Goal: Information Seeking & Learning: Check status

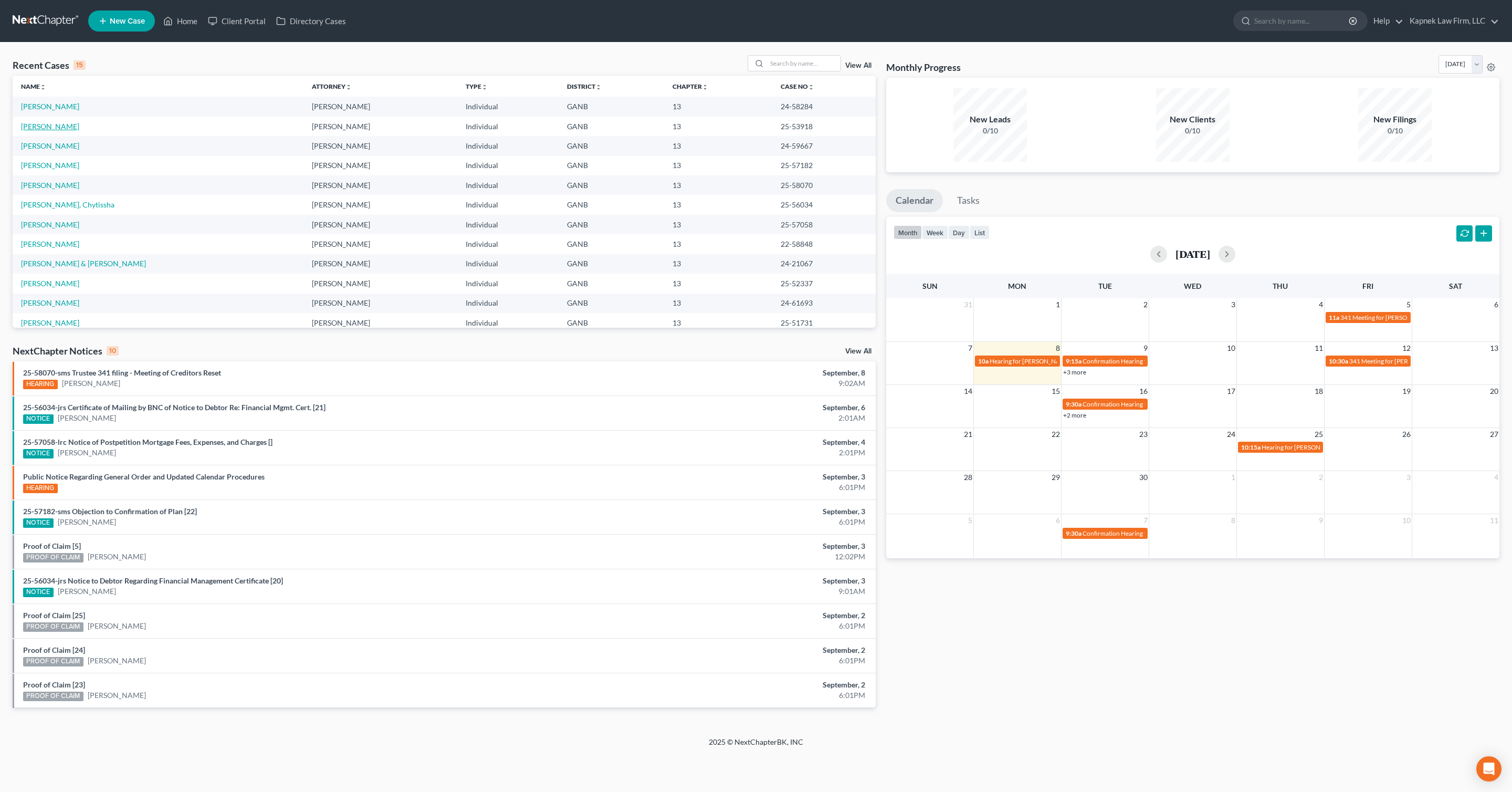
click at [79, 127] on link "[PERSON_NAME]" at bounding box center [50, 126] width 58 height 9
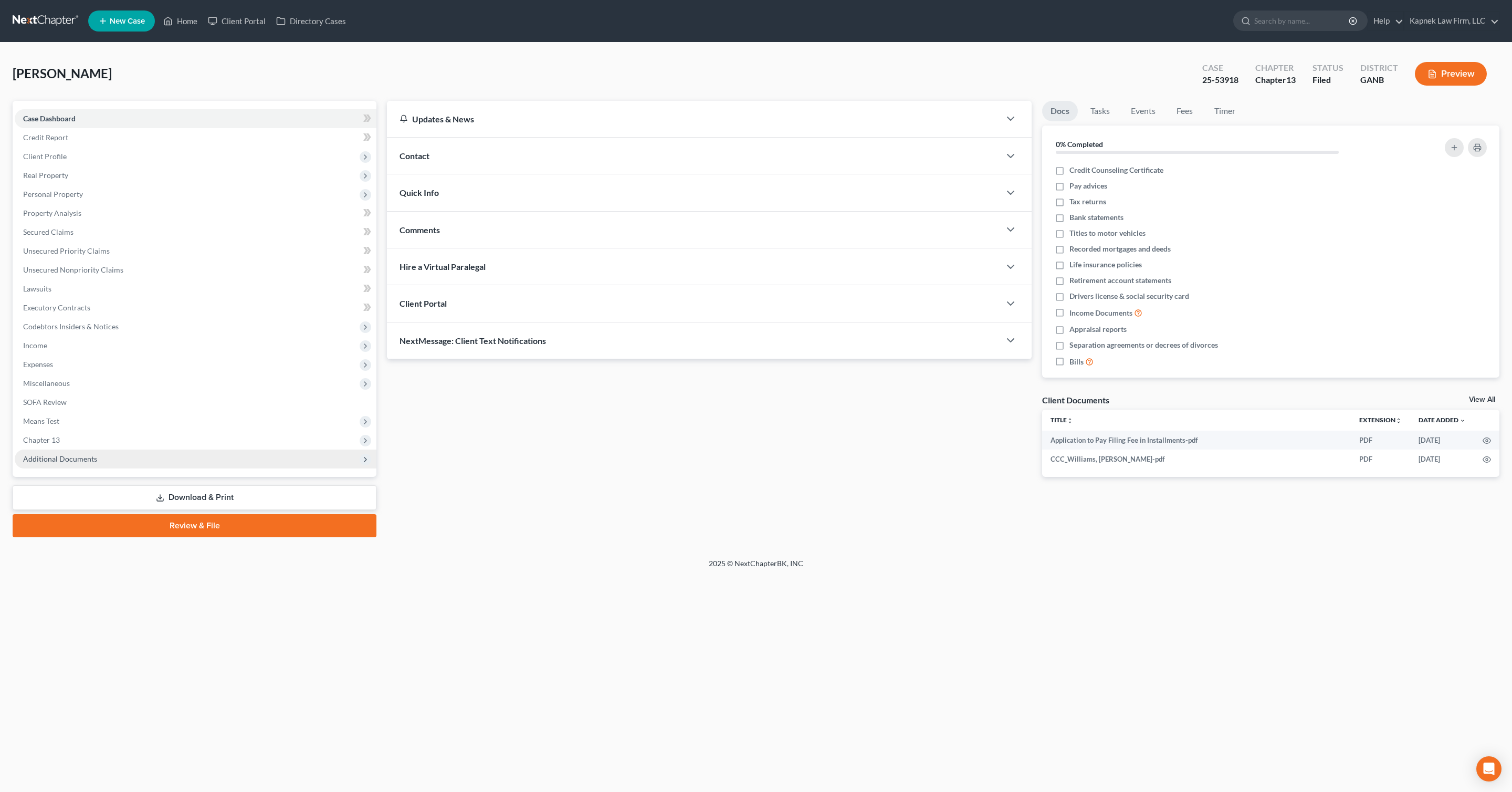
click at [159, 462] on span "Additional Documents" at bounding box center [195, 459] width 362 height 19
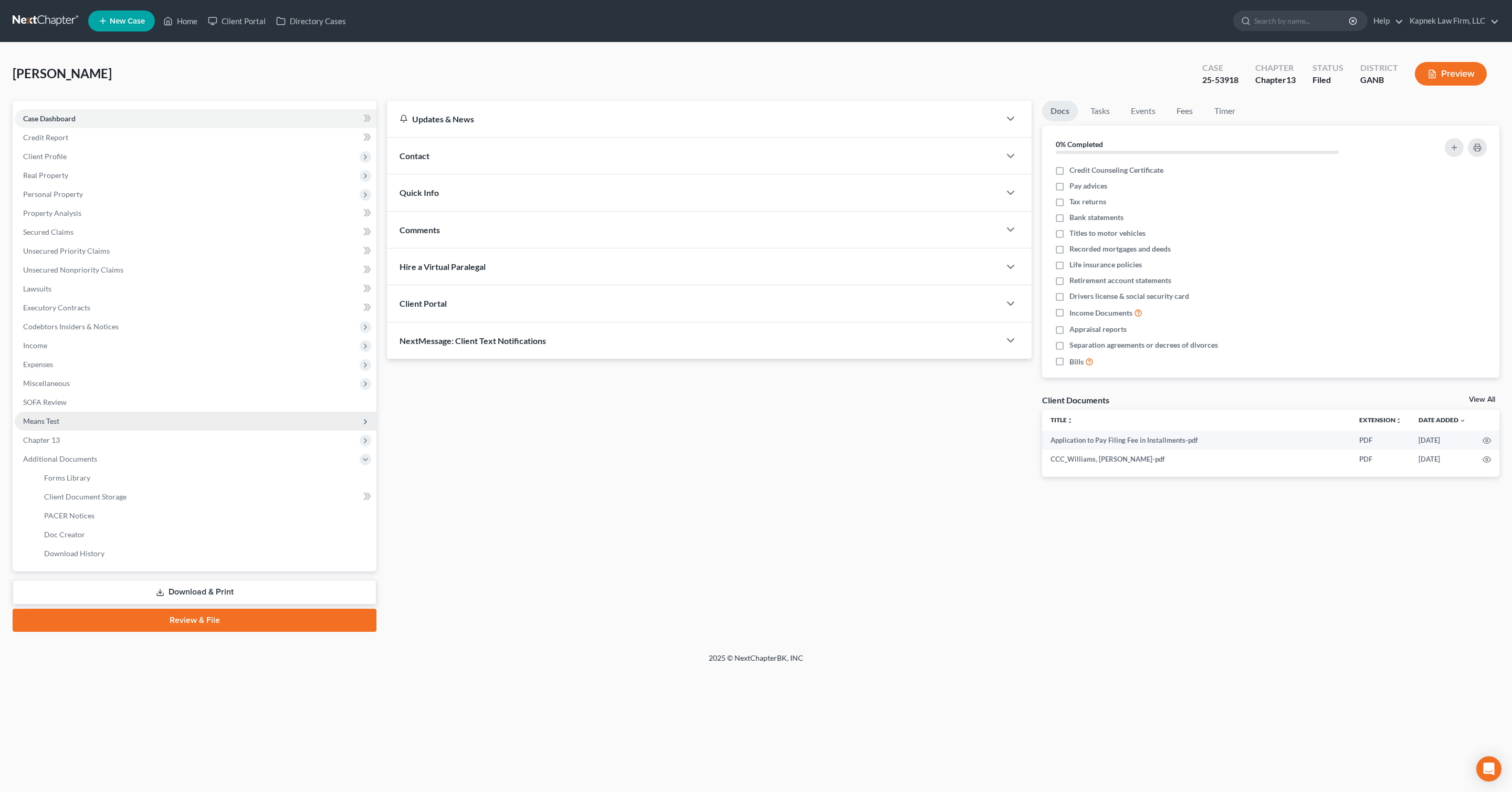
click at [69, 423] on span "Means Test" at bounding box center [195, 421] width 362 height 19
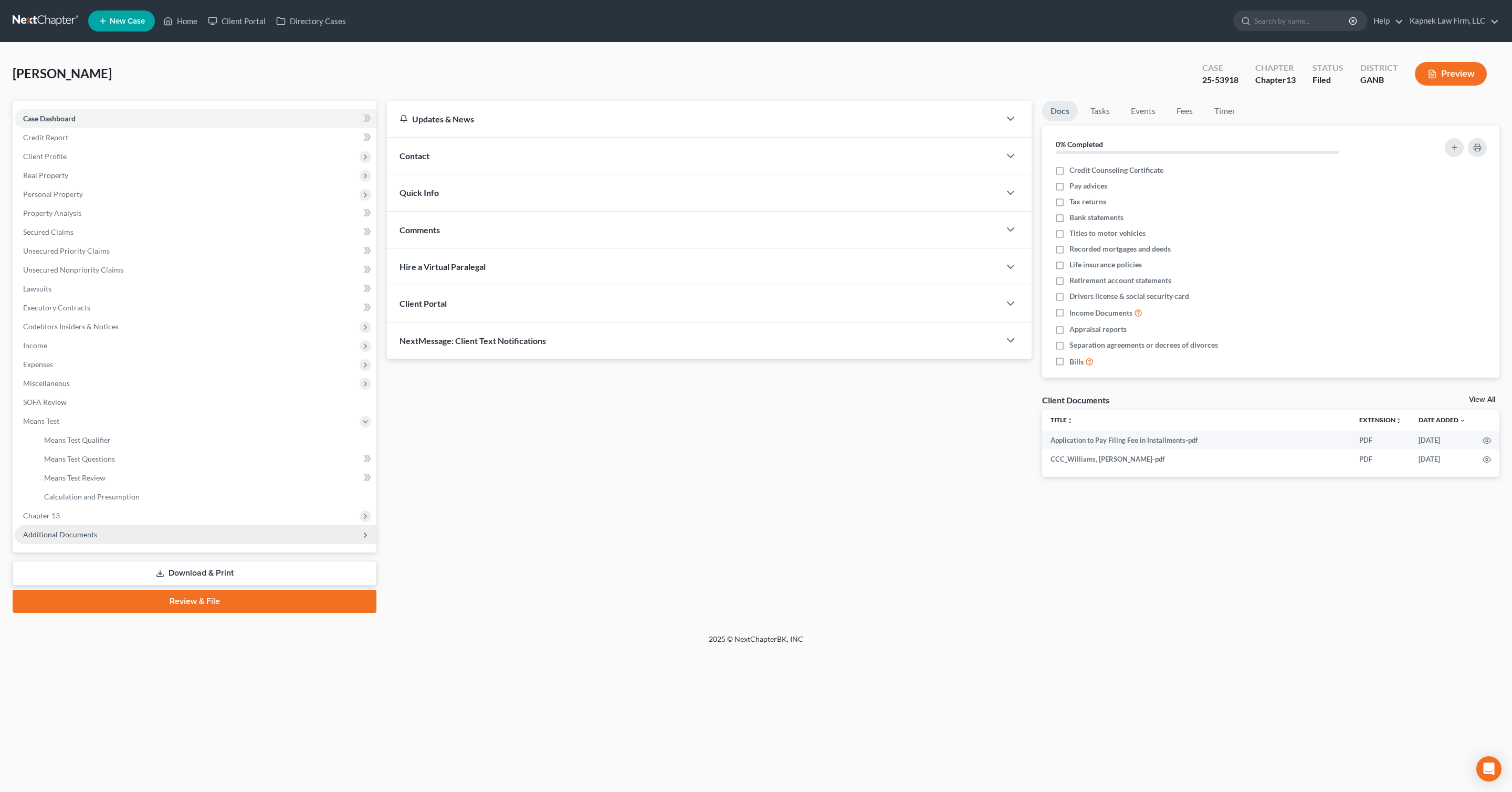
click at [151, 534] on span "Additional Documents" at bounding box center [195, 534] width 362 height 19
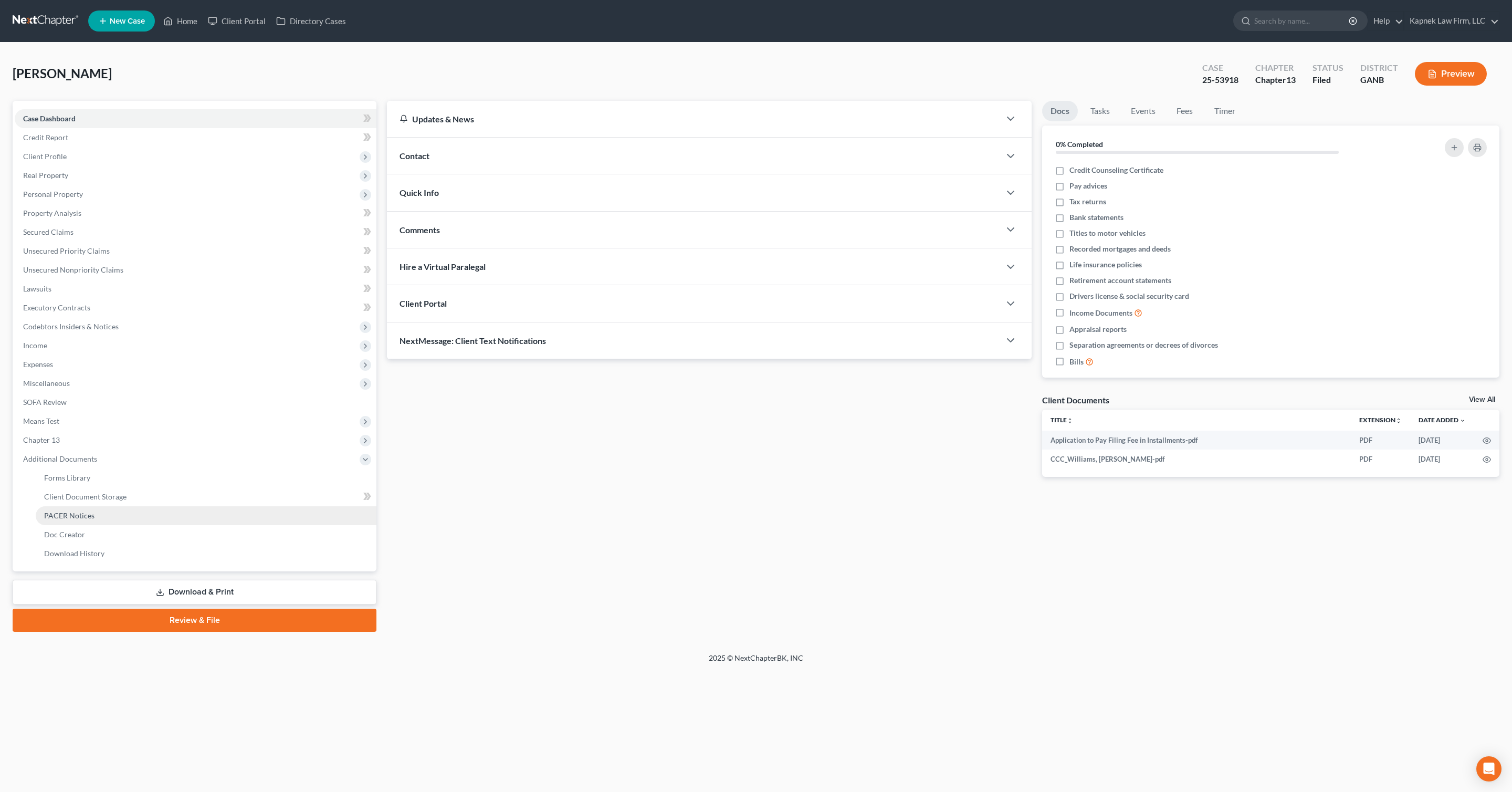
click at [130, 515] on link "PACER Notices" at bounding box center [206, 515] width 340 height 19
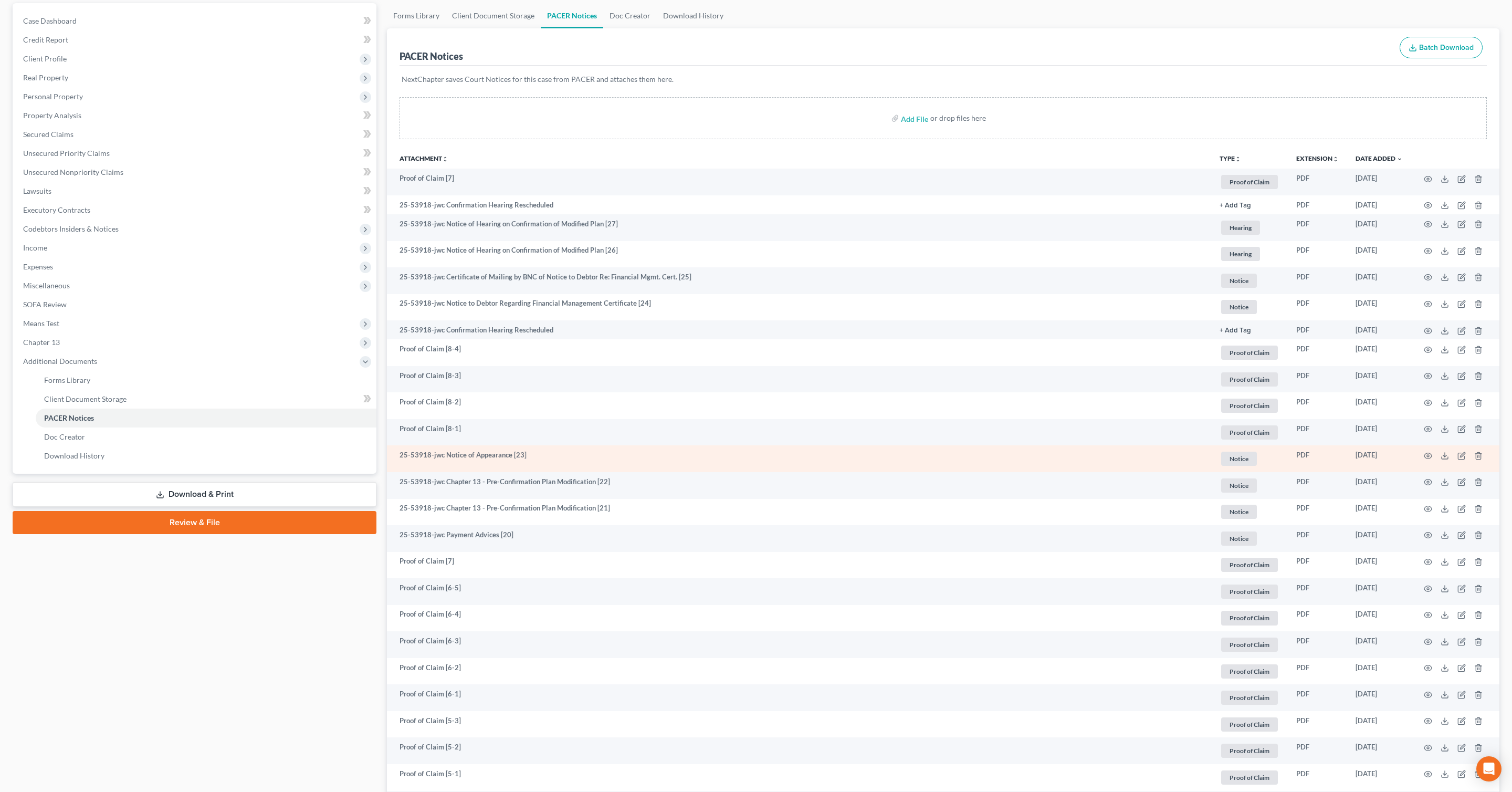
scroll to position [92, 0]
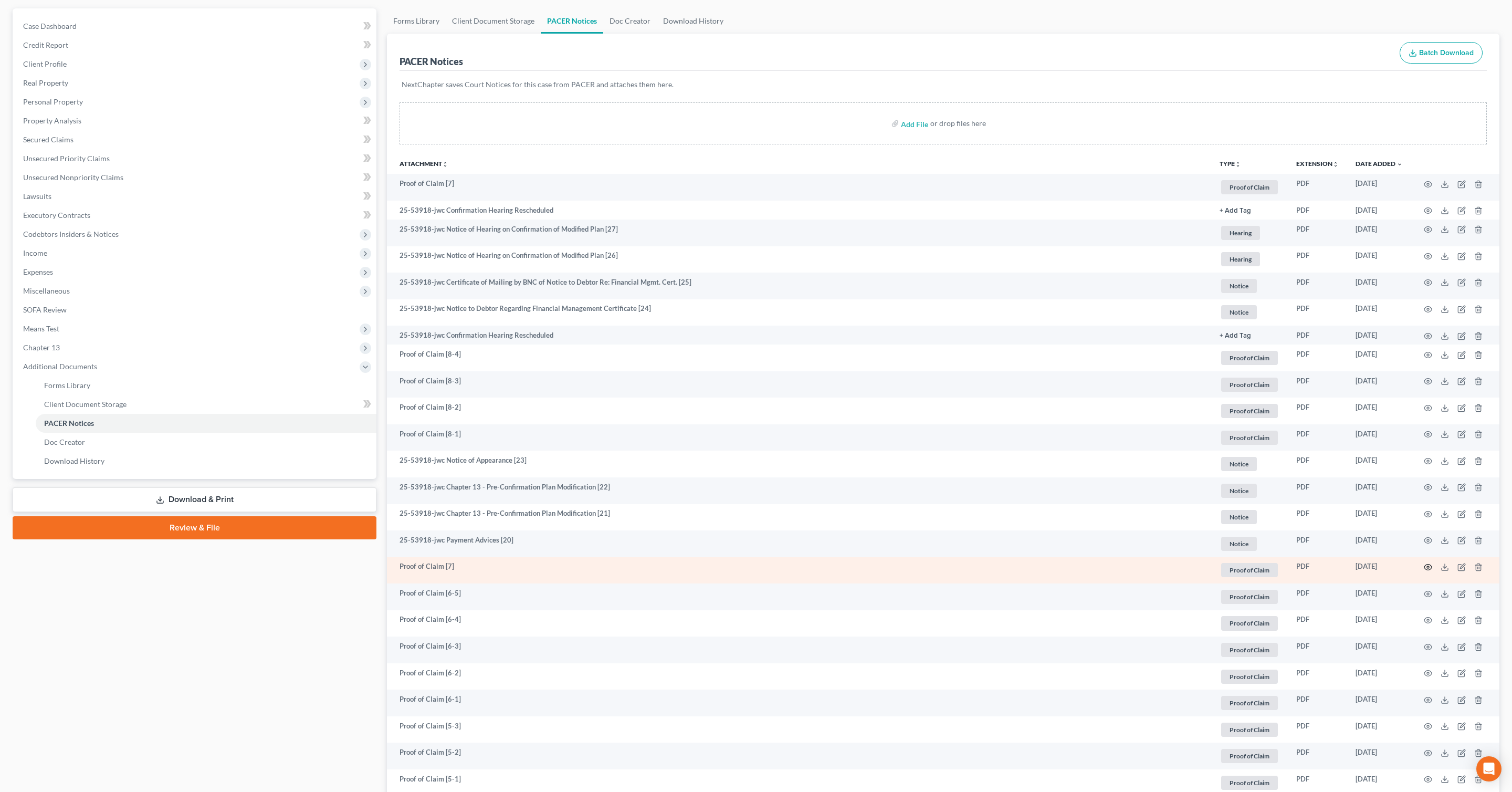
click at [1427, 566] on circle "button" at bounding box center [1428, 567] width 2 height 2
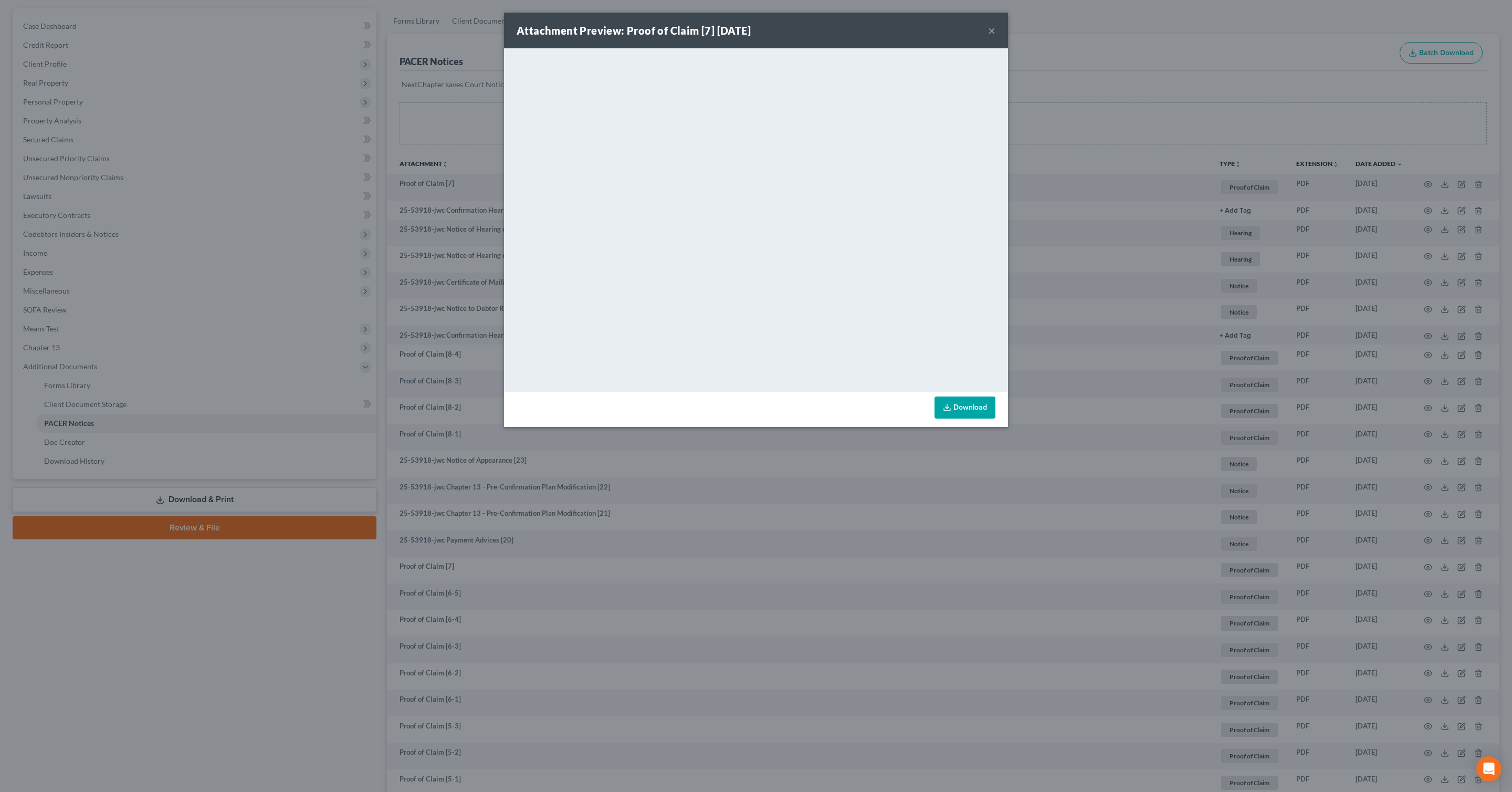
click at [990, 28] on button "×" at bounding box center [991, 30] width 8 height 12
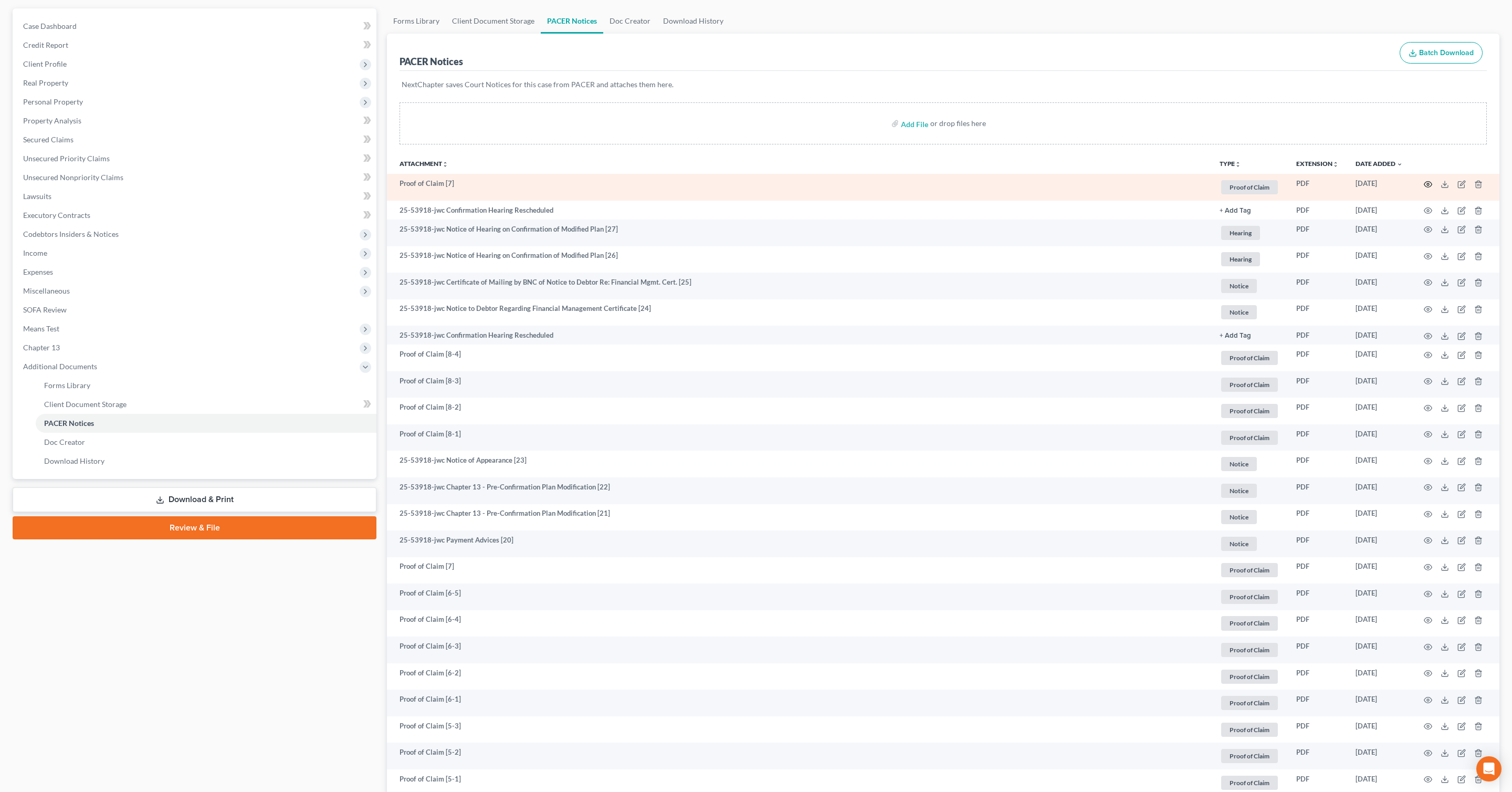
click at [1426, 187] on icon "button" at bounding box center [1428, 184] width 8 height 6
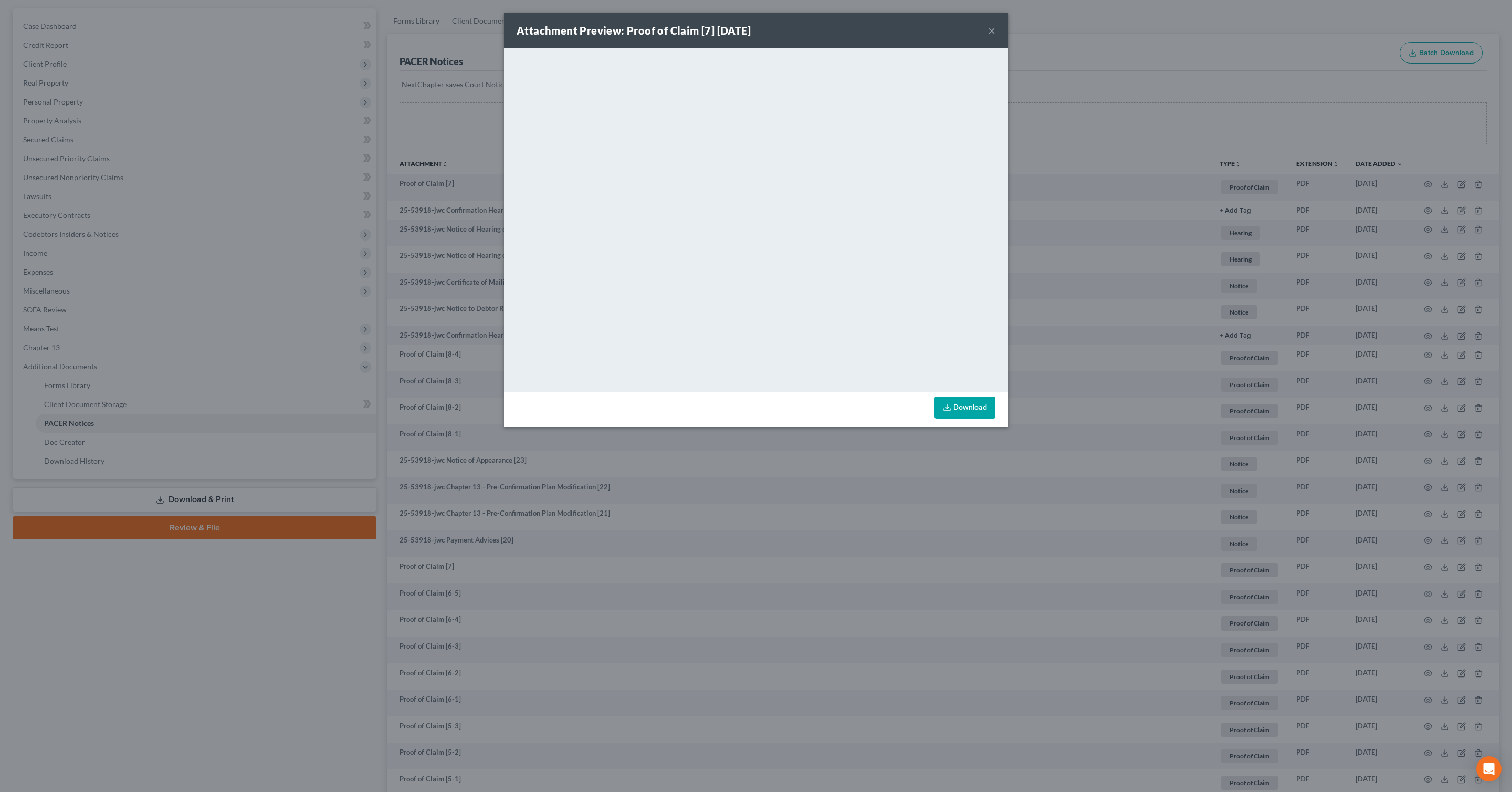
click at [1156, 113] on div "Attachment Preview: Proof of Claim [7] [DATE] × <object ng-attr-data='[URL][DOM…" at bounding box center [756, 396] width 1512 height 792
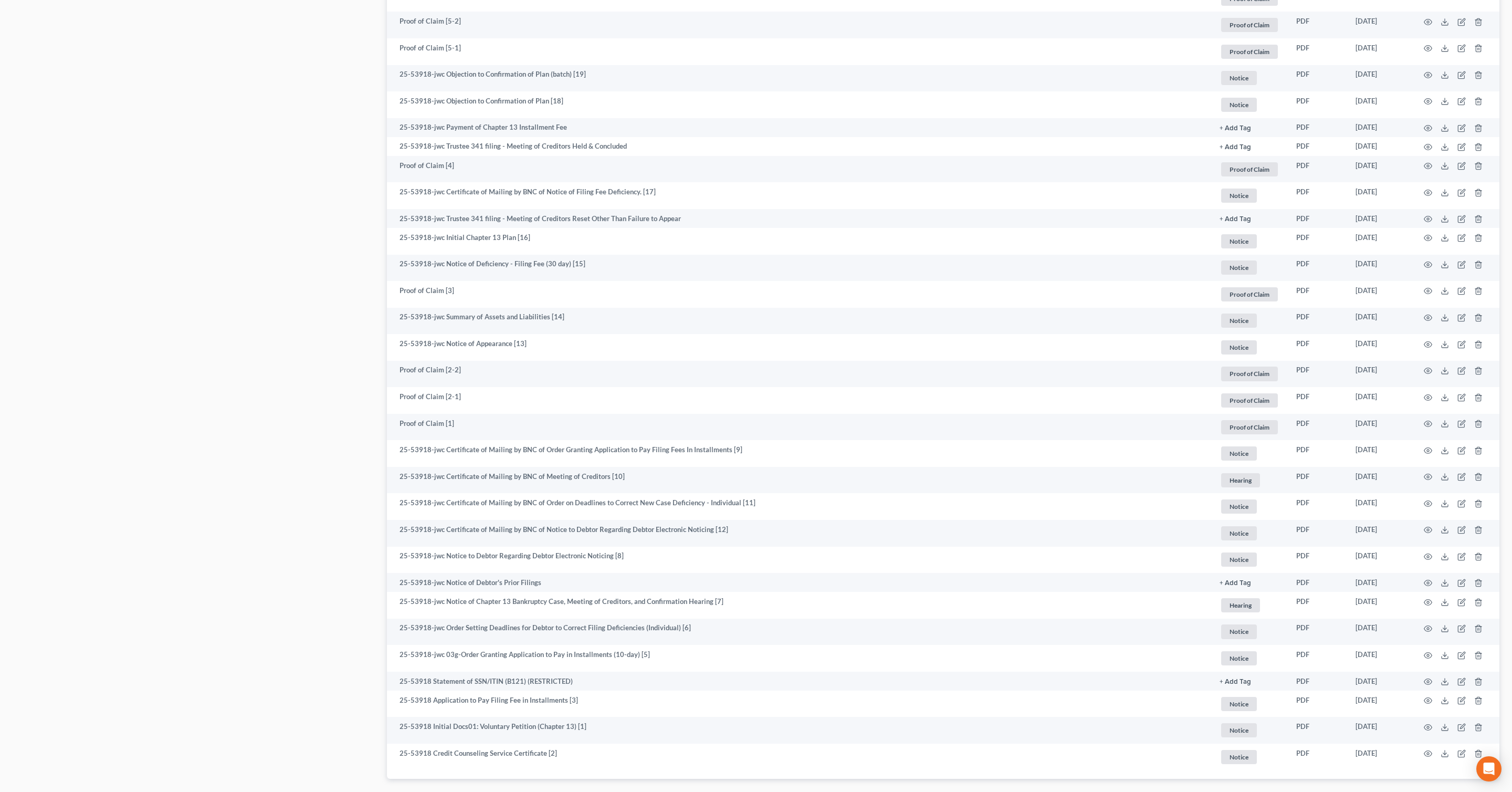
scroll to position [884, 0]
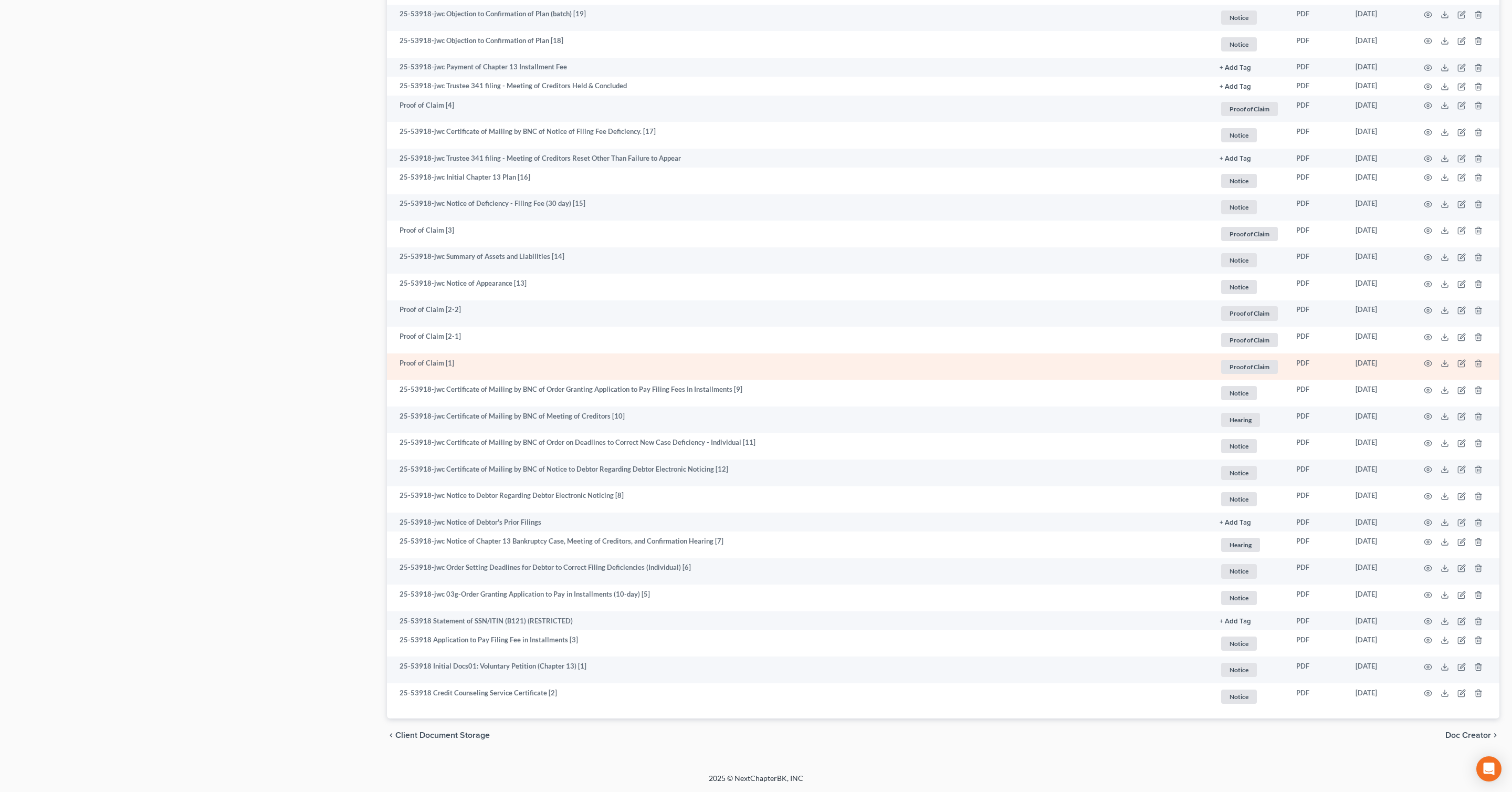
click at [451, 366] on td "Proof of Claim [1]" at bounding box center [799, 367] width 824 height 27
click at [1431, 366] on icon "button" at bounding box center [1428, 363] width 8 height 8
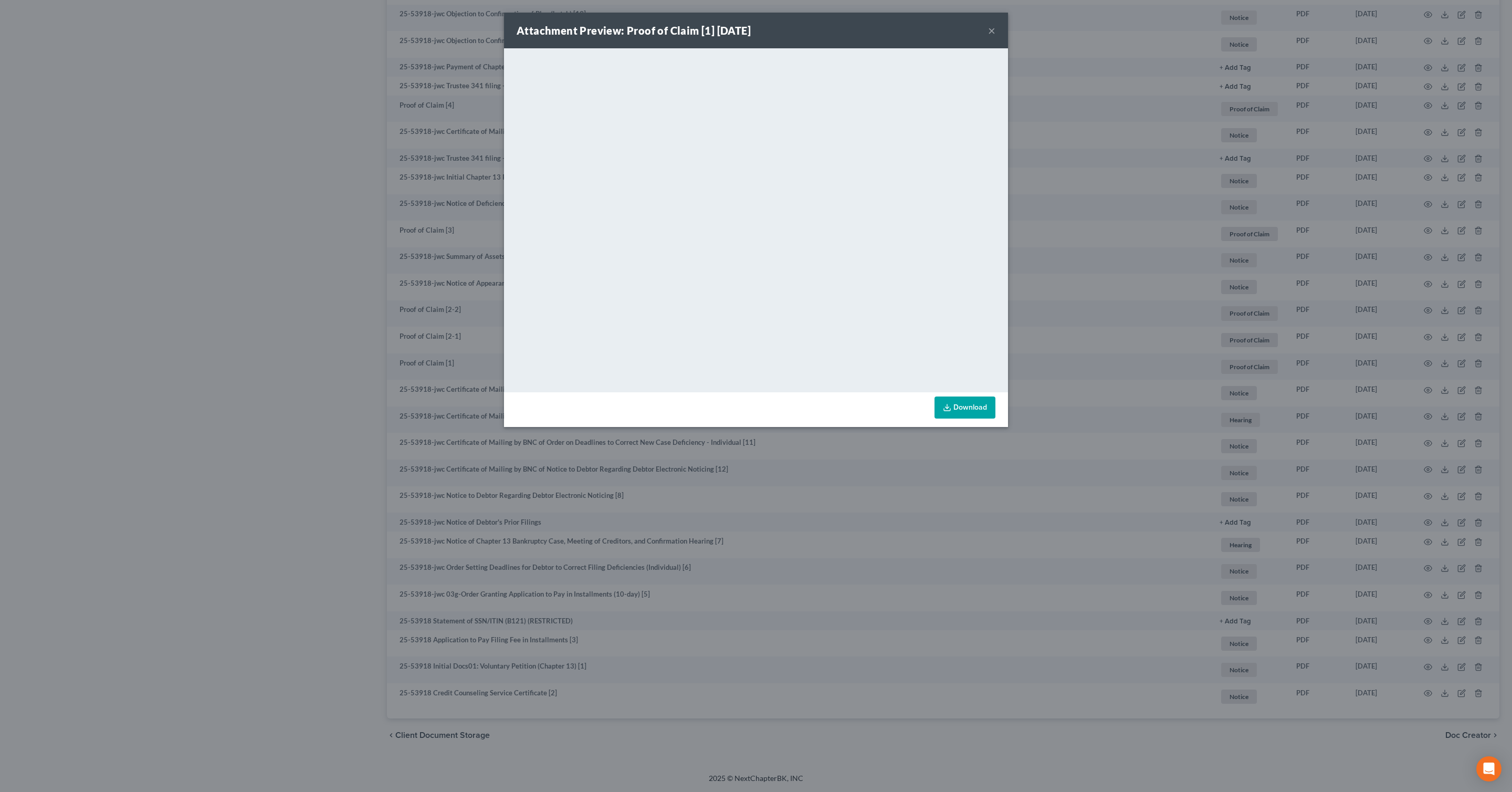
click at [990, 31] on button "×" at bounding box center [991, 30] width 8 height 12
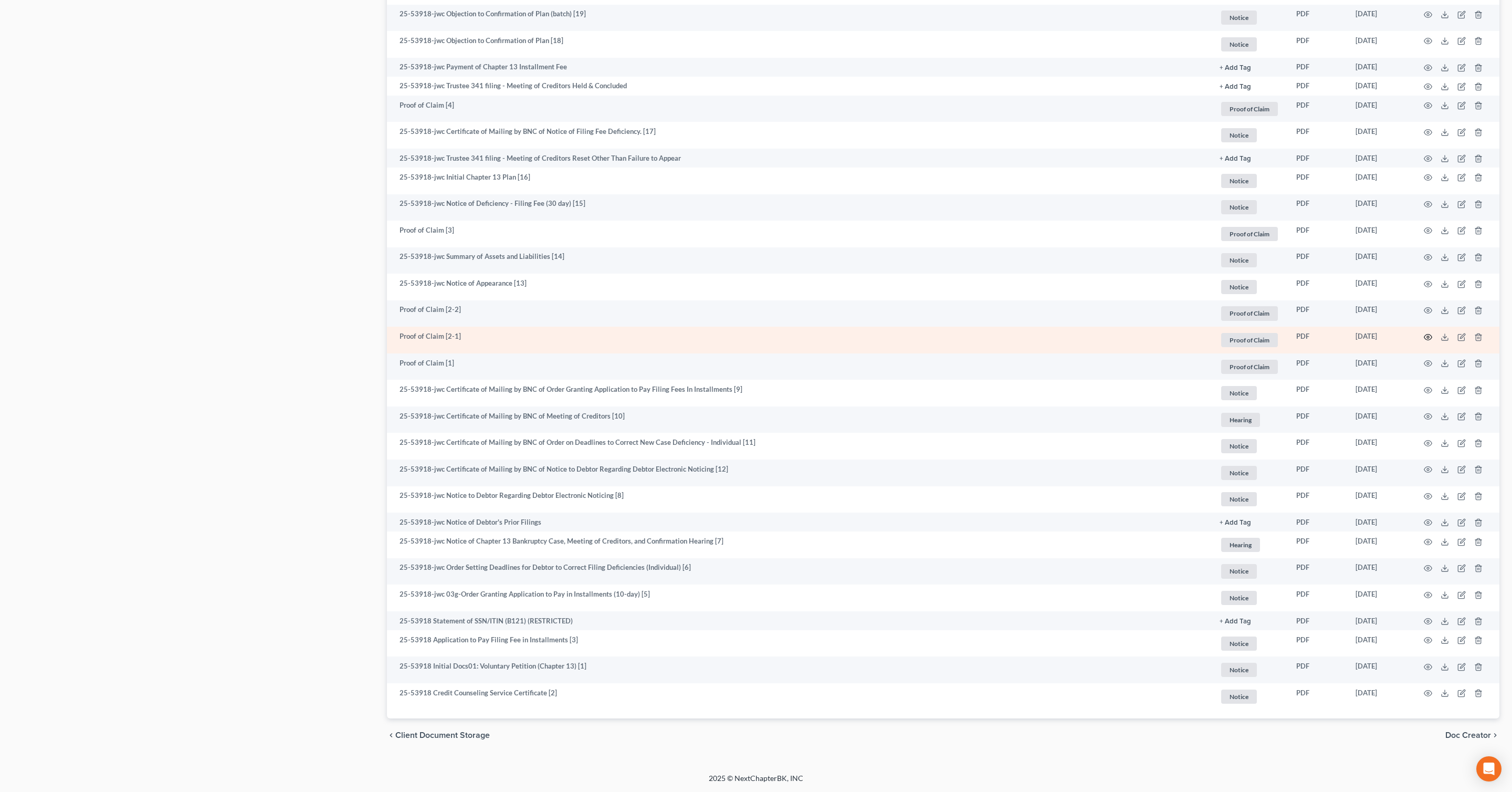
click at [1427, 336] on circle "button" at bounding box center [1428, 337] width 2 height 2
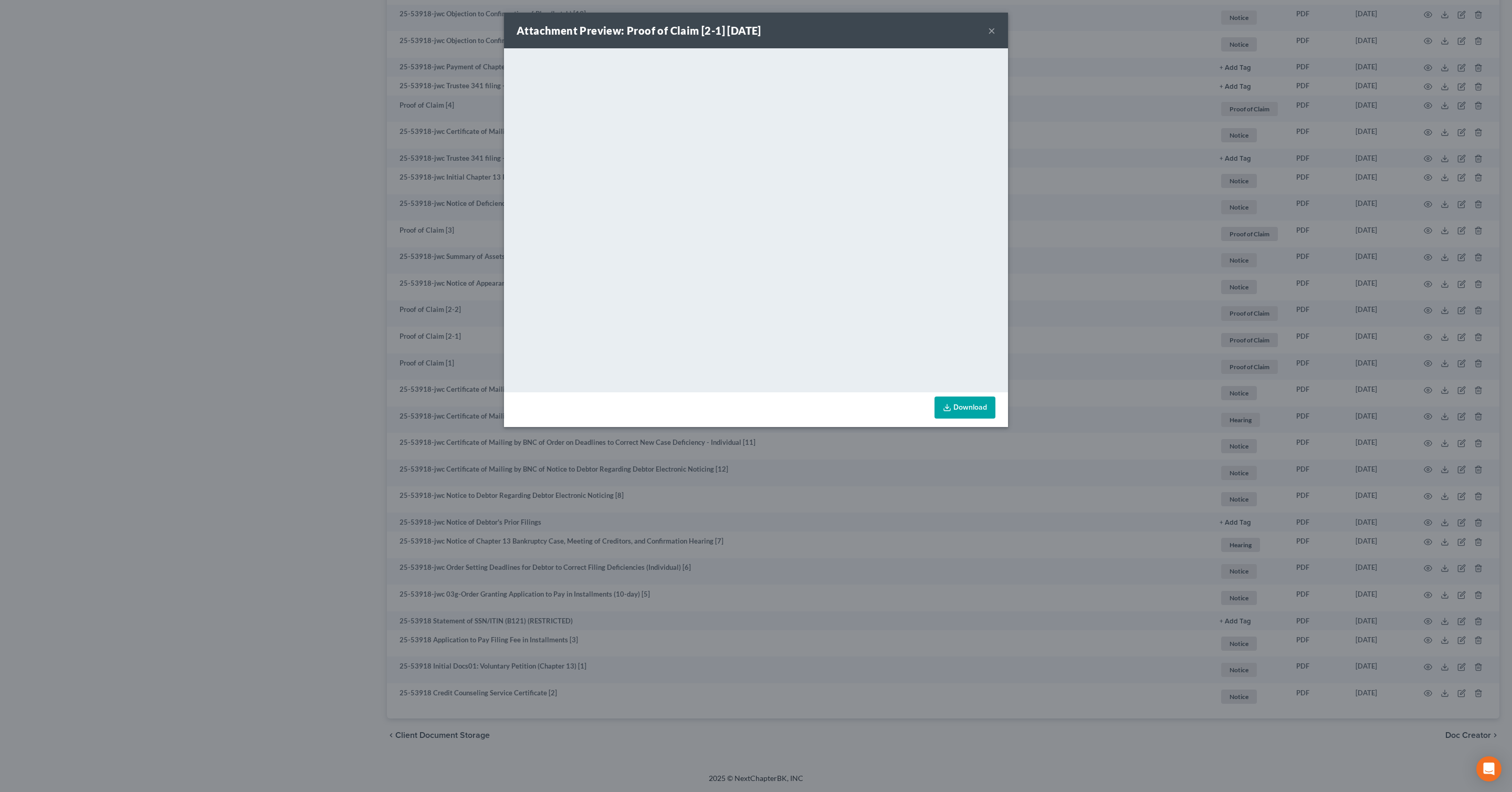
click at [994, 32] on button "×" at bounding box center [991, 30] width 8 height 12
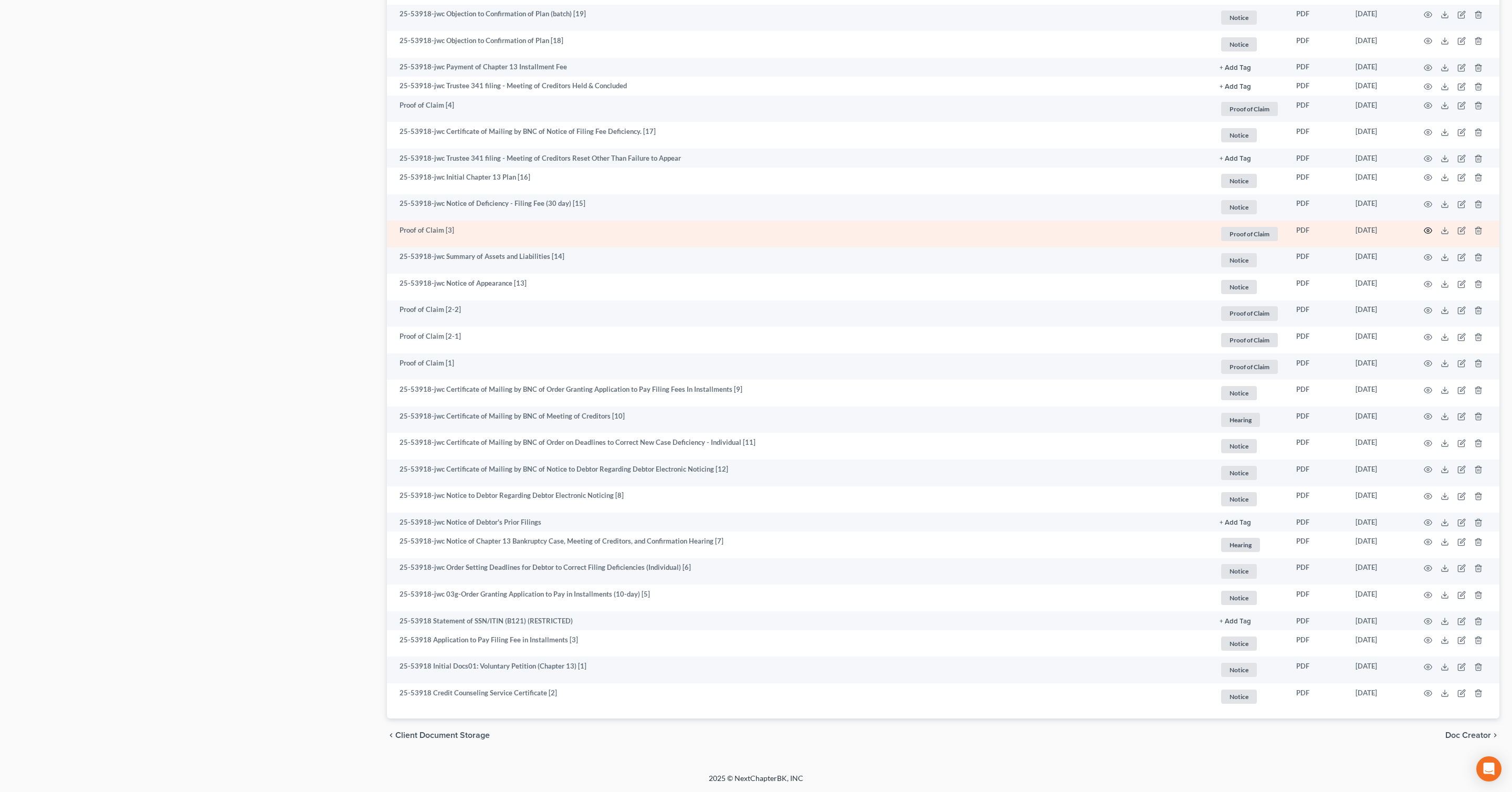
click at [1428, 234] on icon "button" at bounding box center [1428, 231] width 8 height 8
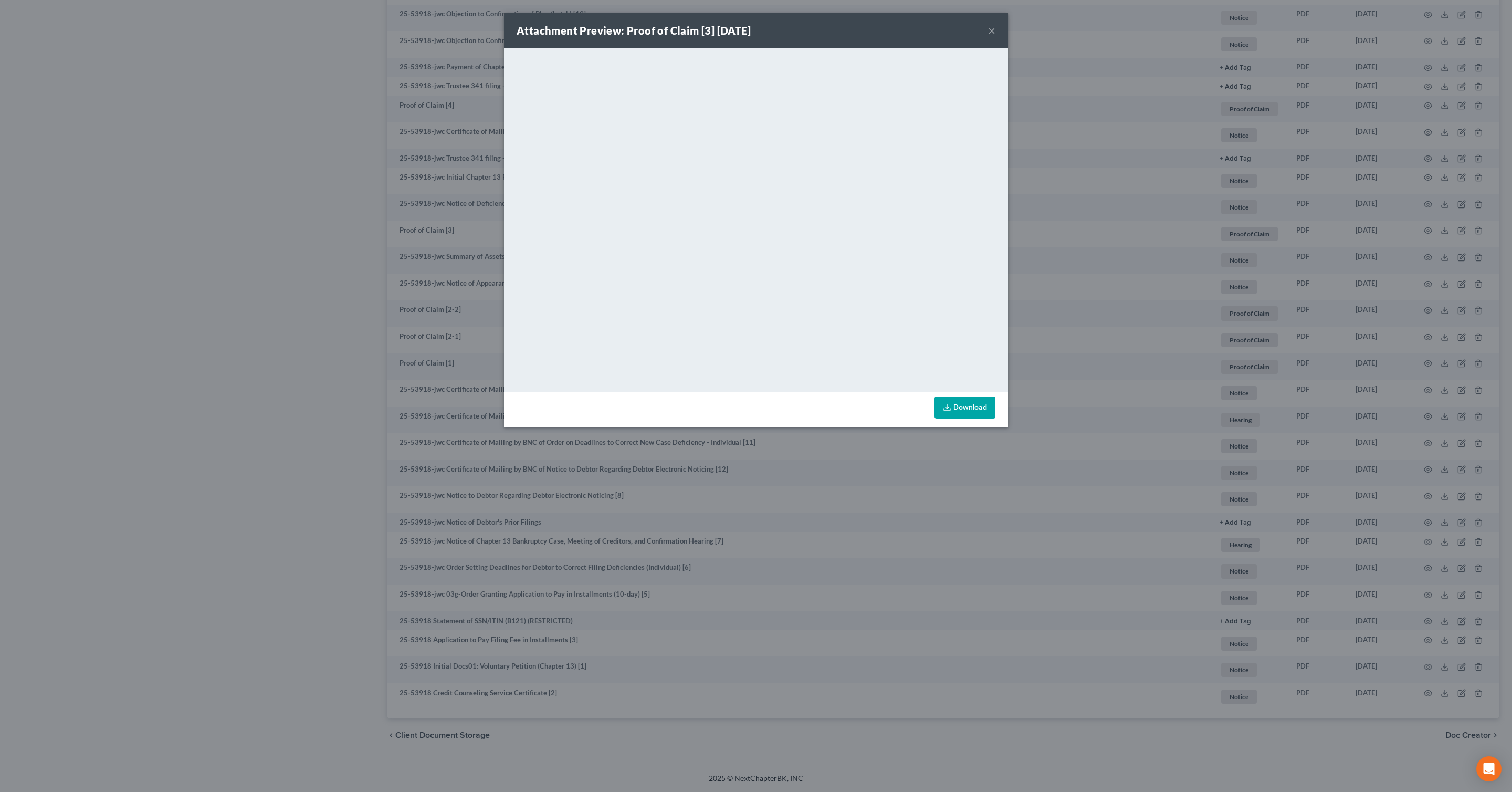
click at [991, 26] on button "×" at bounding box center [991, 30] width 8 height 12
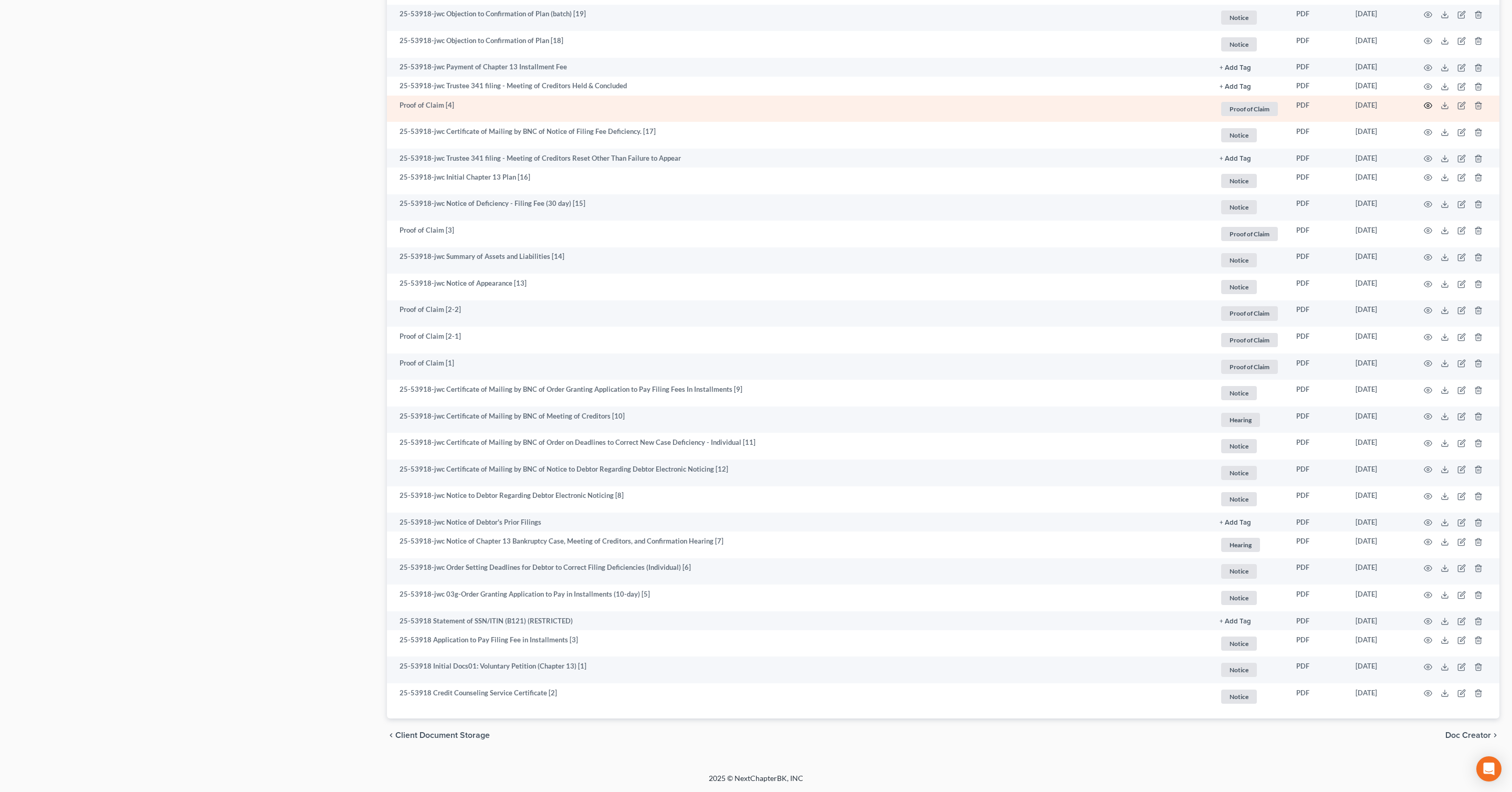
click at [1426, 107] on icon "button" at bounding box center [1428, 106] width 8 height 8
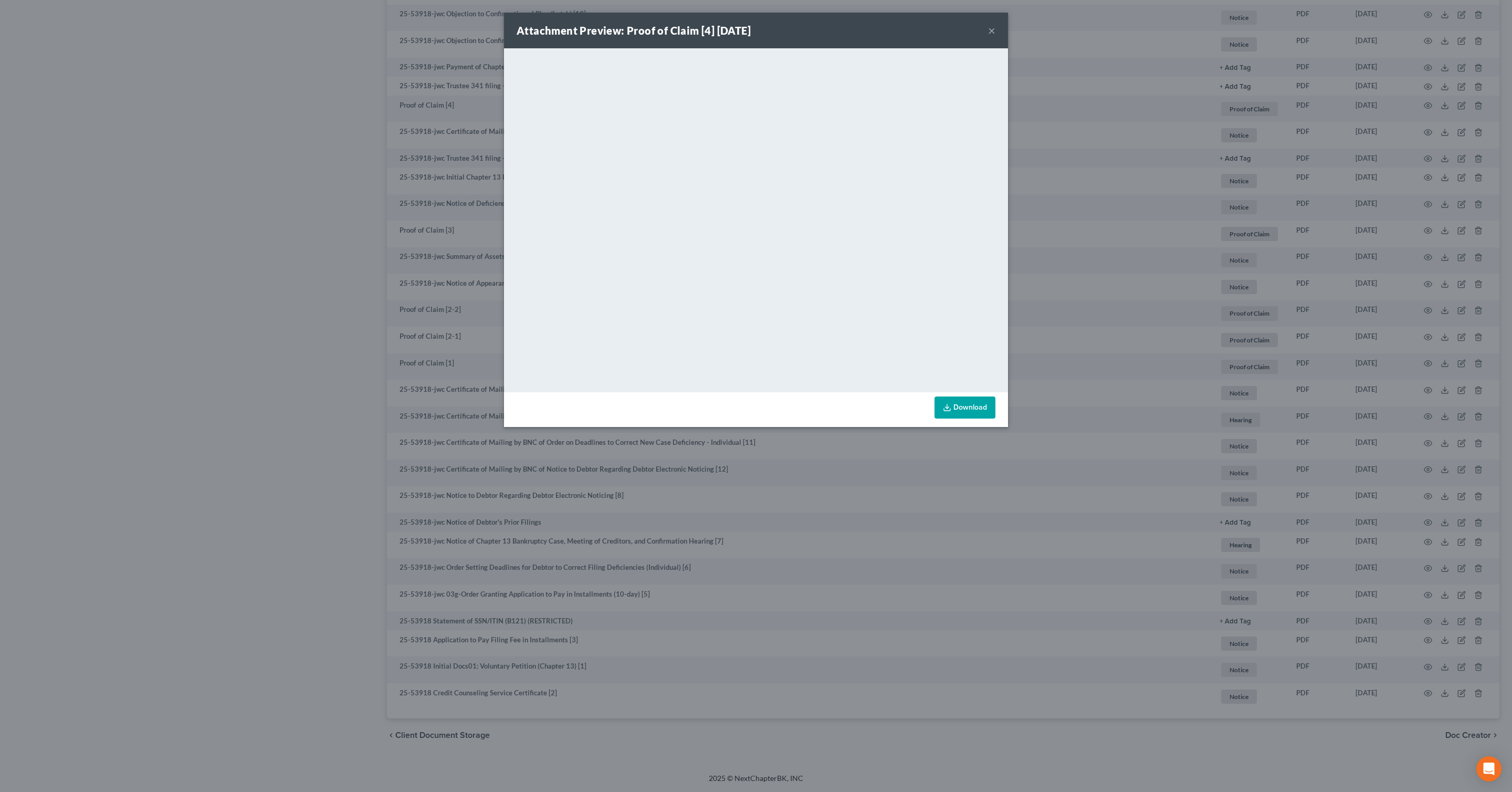
click at [997, 28] on div "Attachment Preview: Proof of Claim [4] [DATE] ×" at bounding box center [756, 30] width 504 height 36
click at [993, 24] on button "×" at bounding box center [991, 30] width 8 height 12
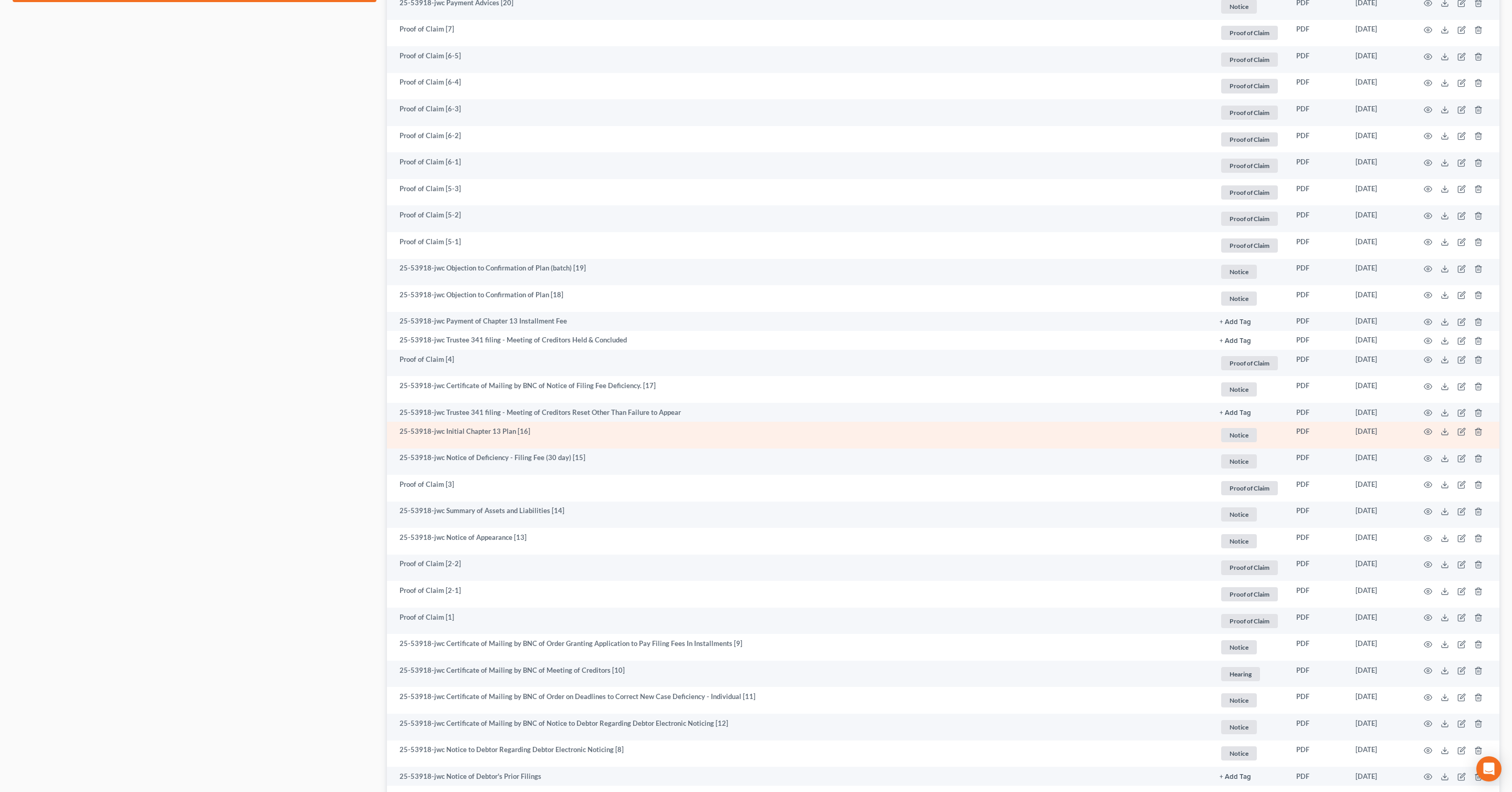
scroll to position [633, 0]
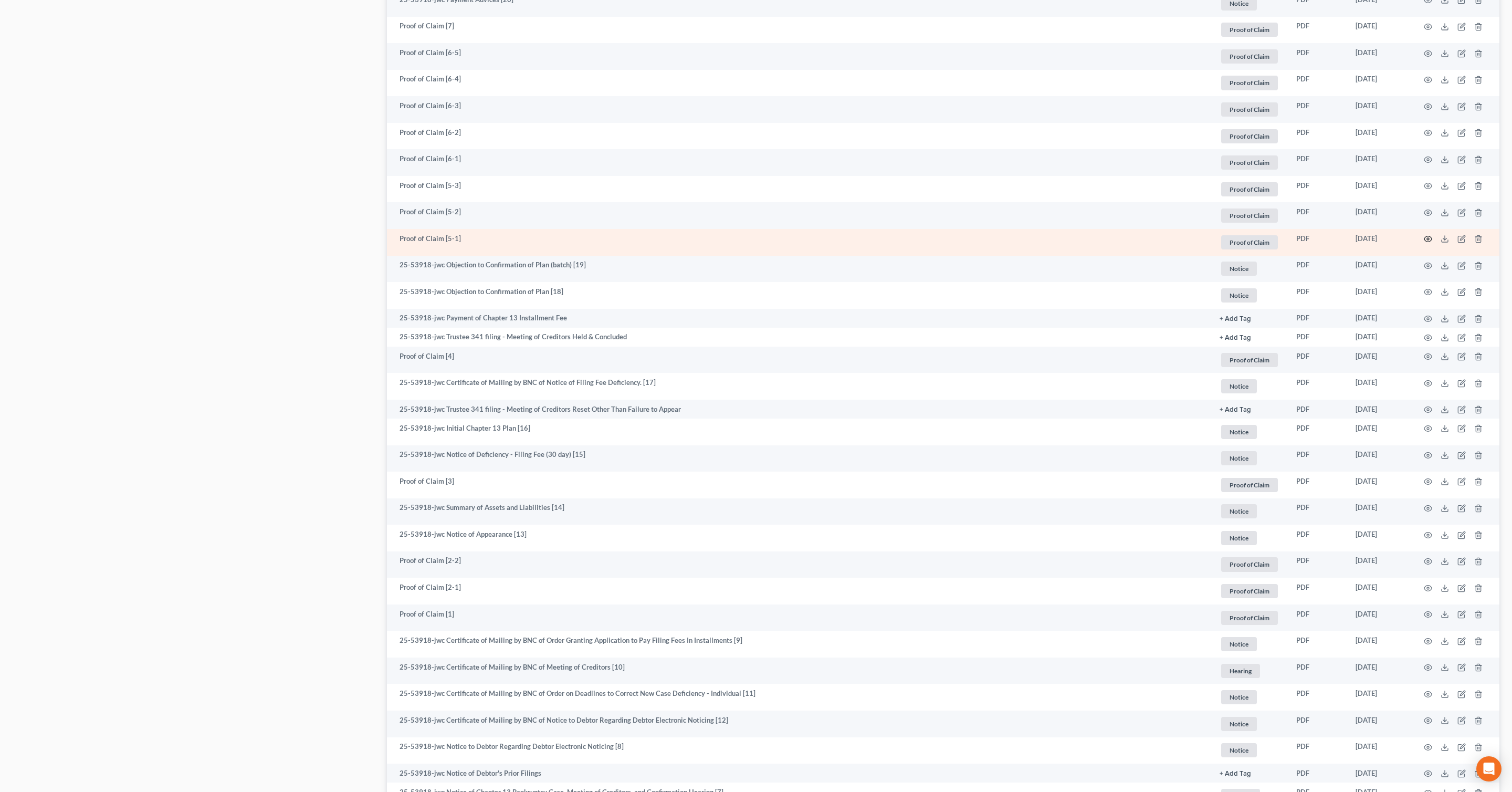
click at [1430, 238] on icon "button" at bounding box center [1428, 239] width 8 height 8
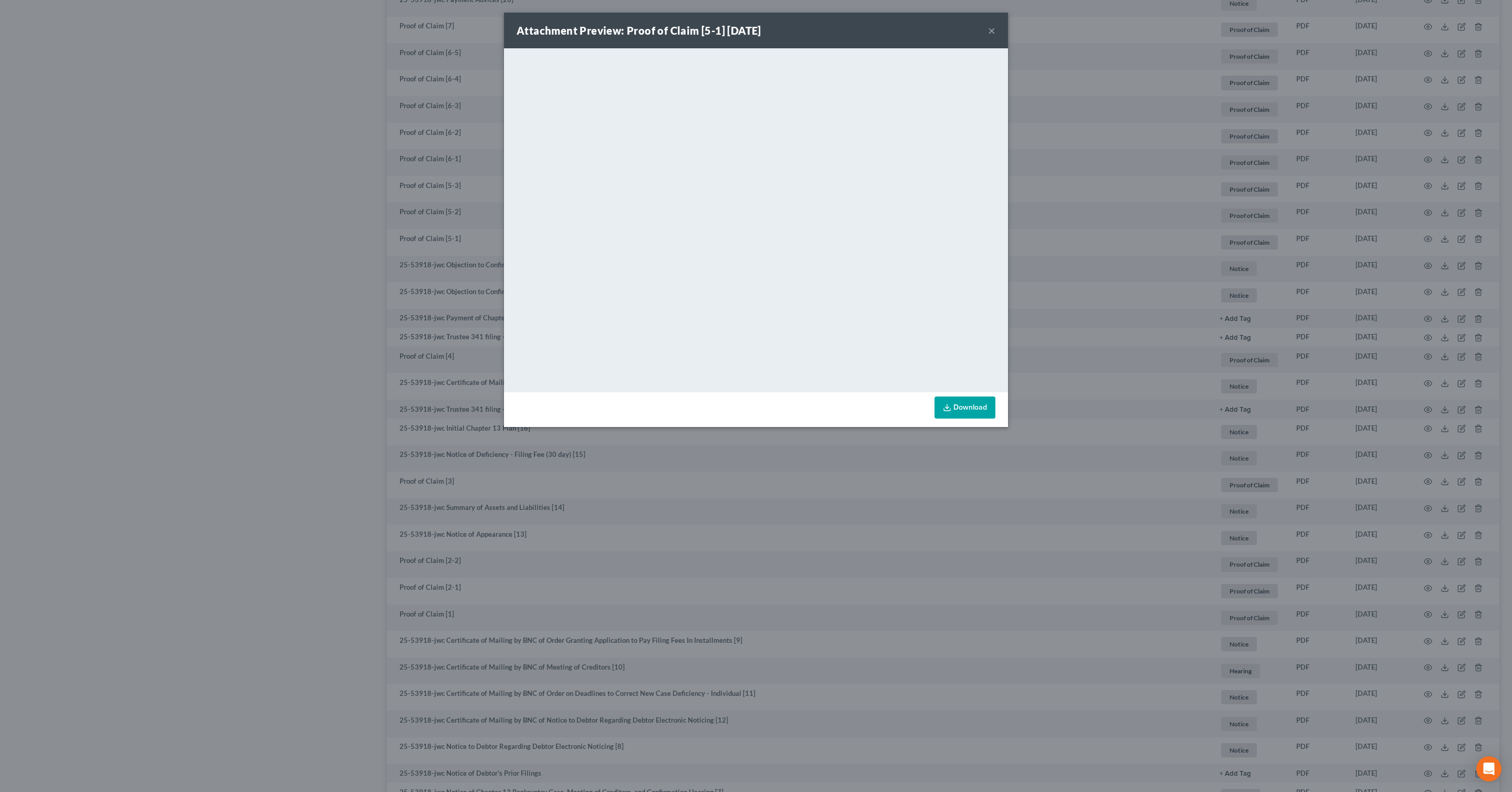
click at [991, 28] on button "×" at bounding box center [991, 30] width 8 height 12
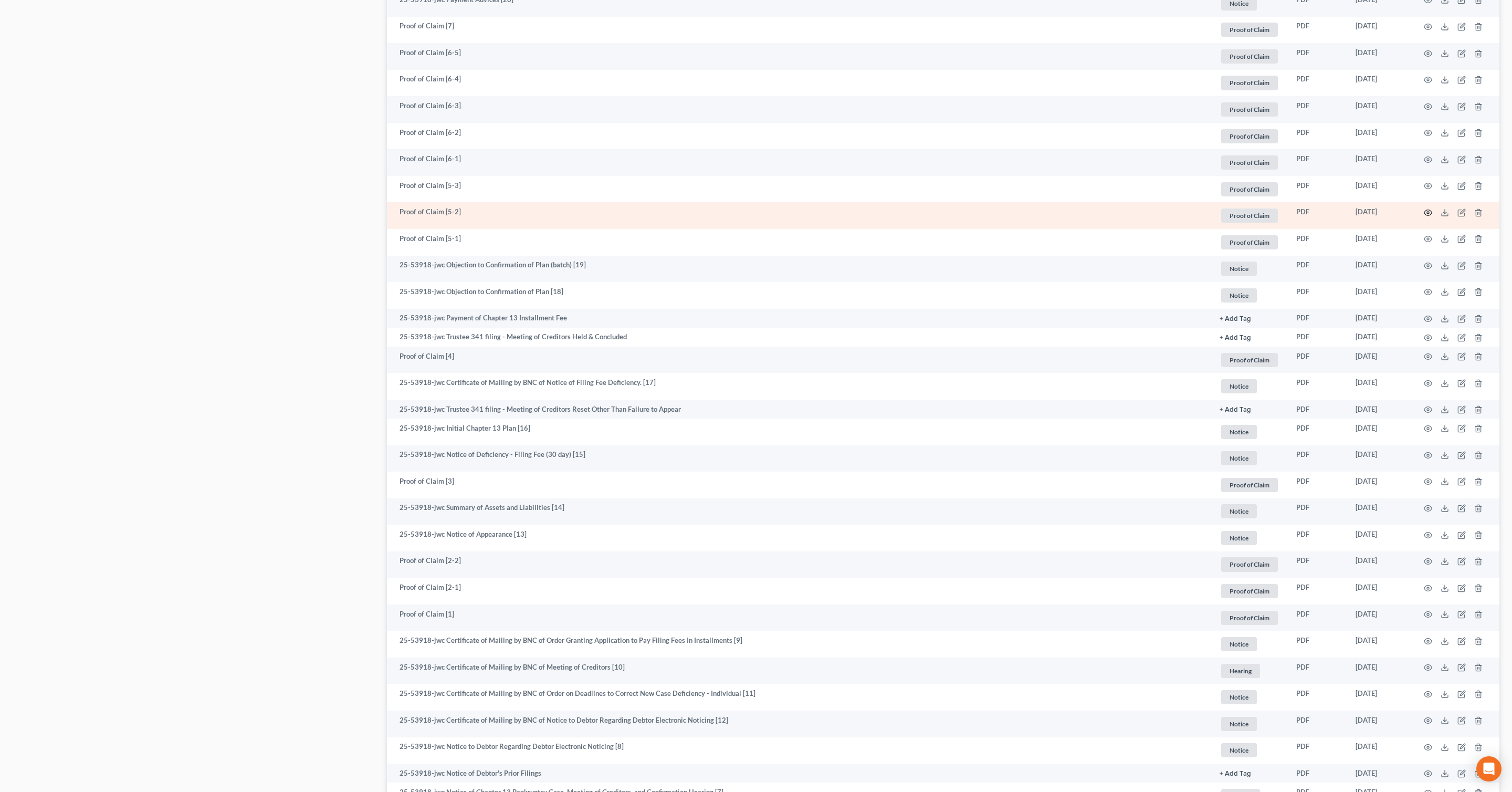
click at [1427, 212] on icon "button" at bounding box center [1428, 213] width 8 height 8
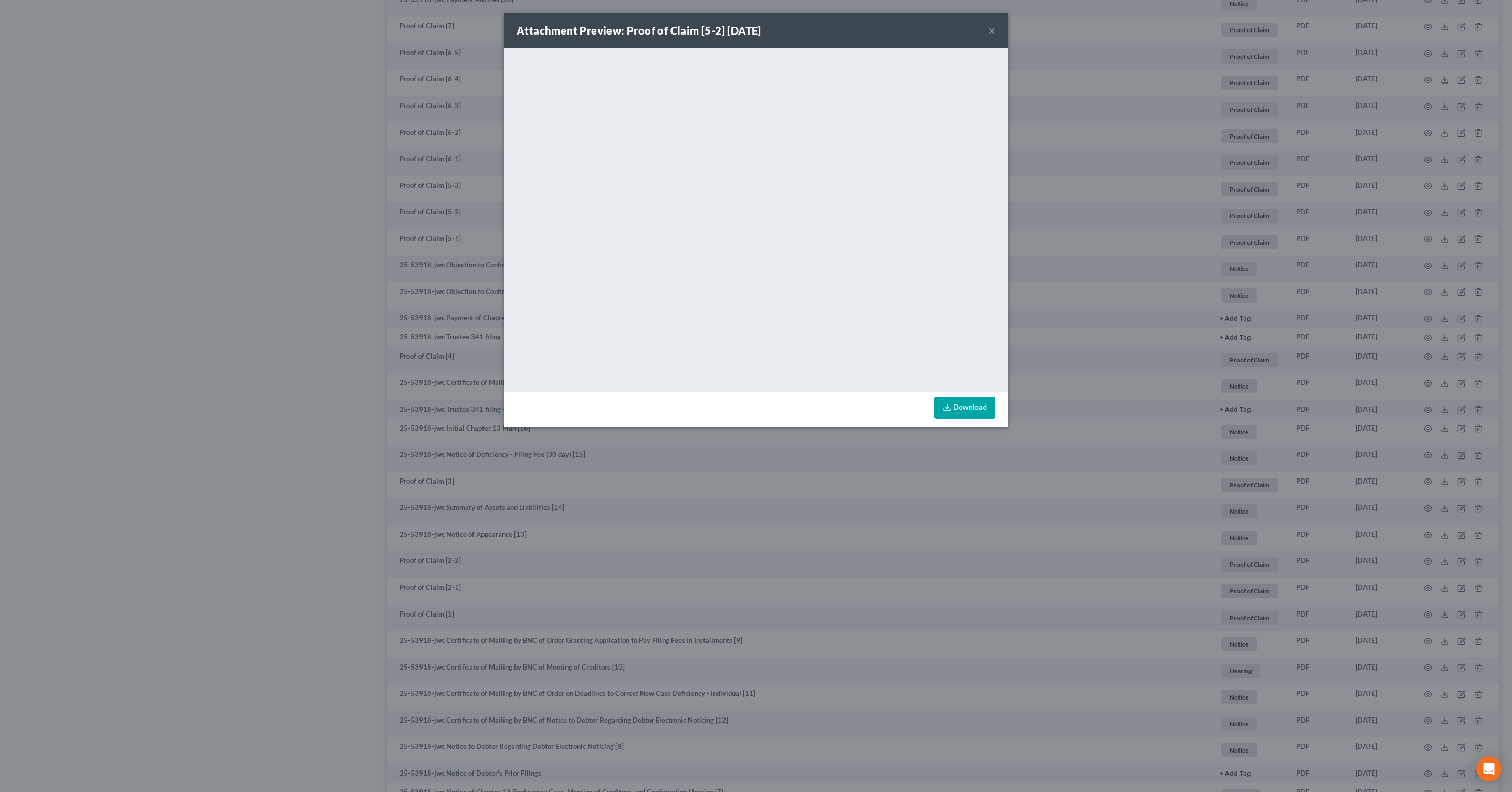
click at [994, 29] on button "×" at bounding box center [991, 30] width 8 height 12
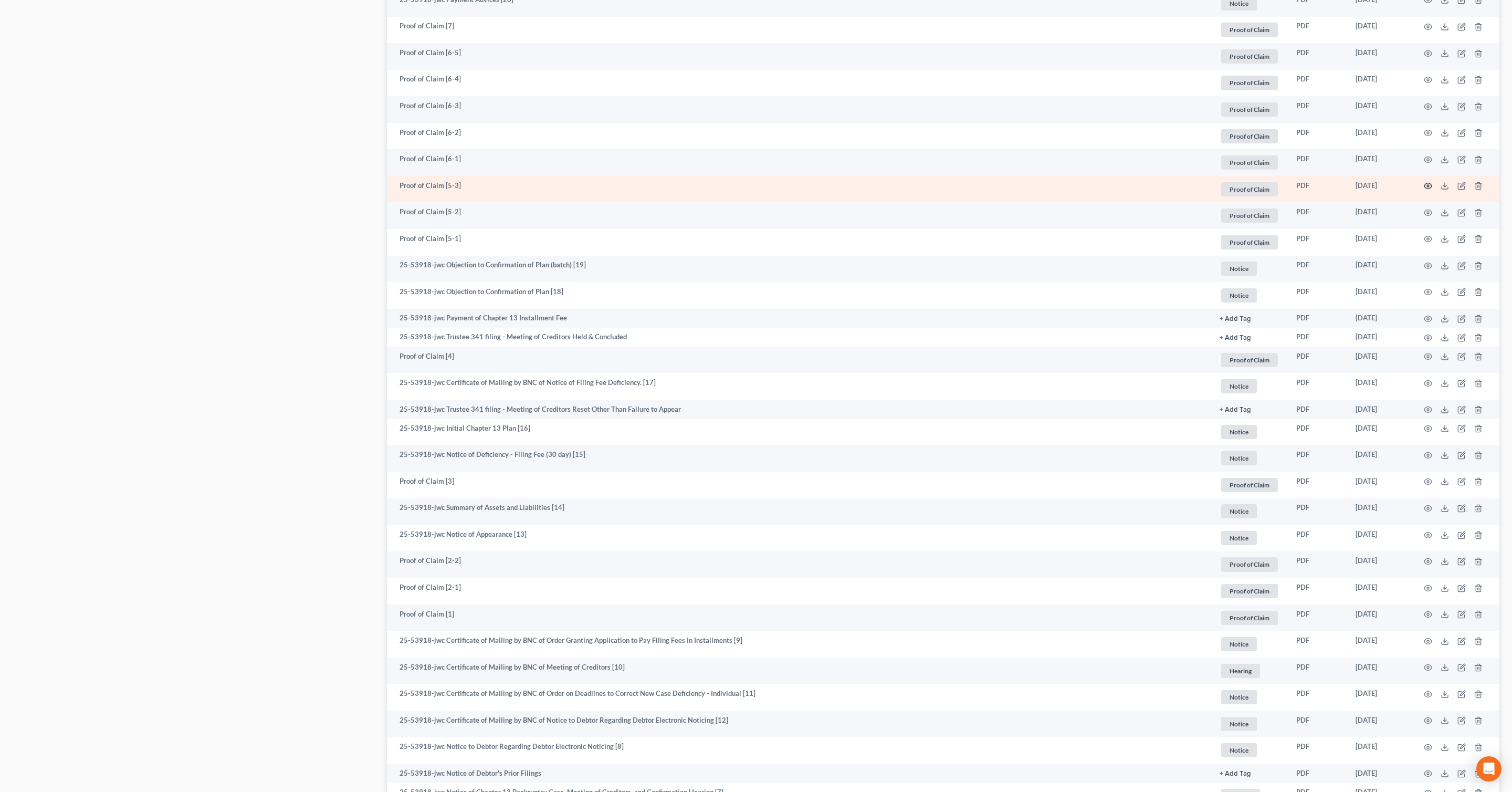
click at [1430, 187] on icon "button" at bounding box center [1428, 186] width 8 height 8
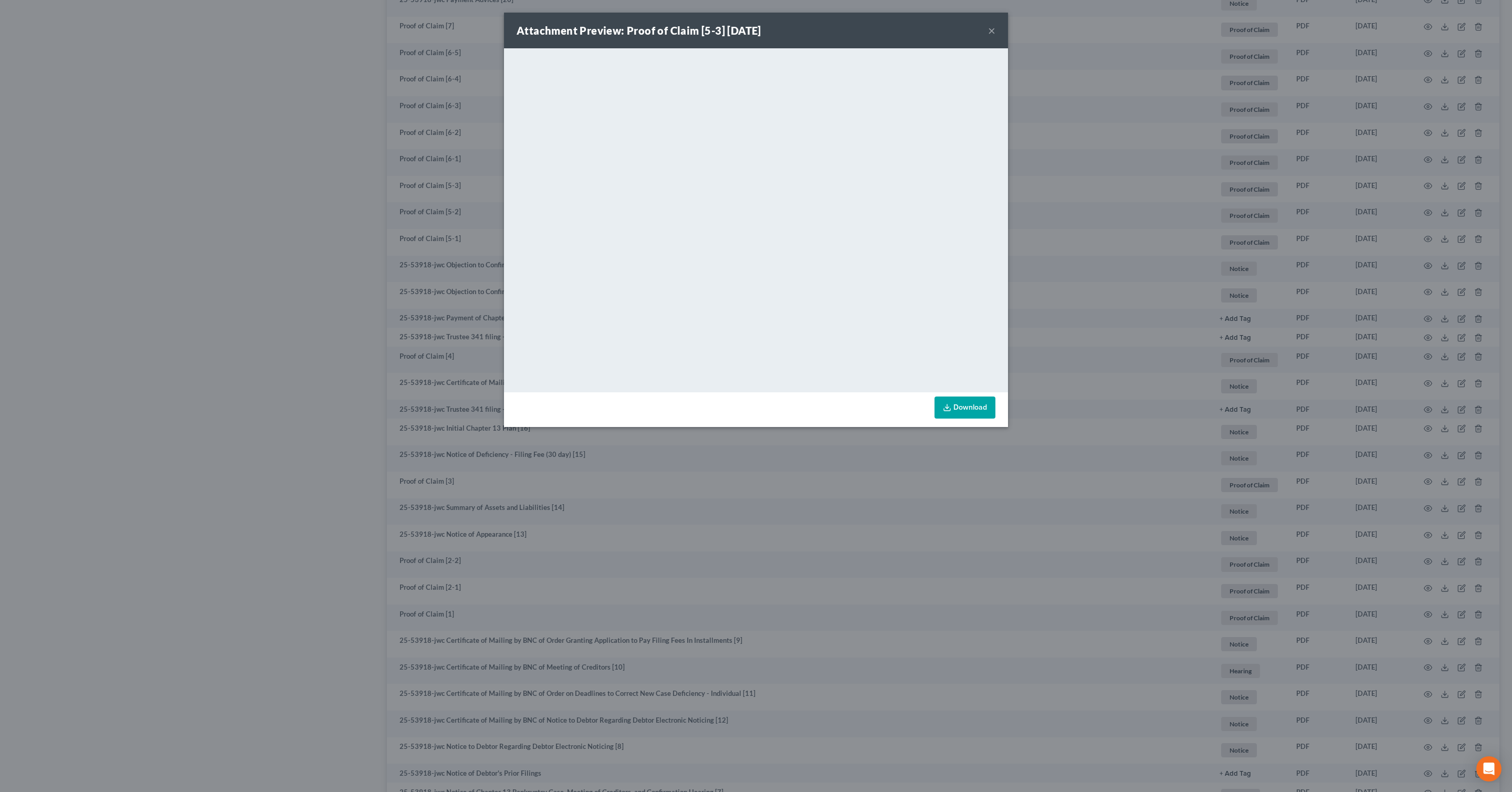
click at [994, 26] on button "×" at bounding box center [991, 30] width 8 height 12
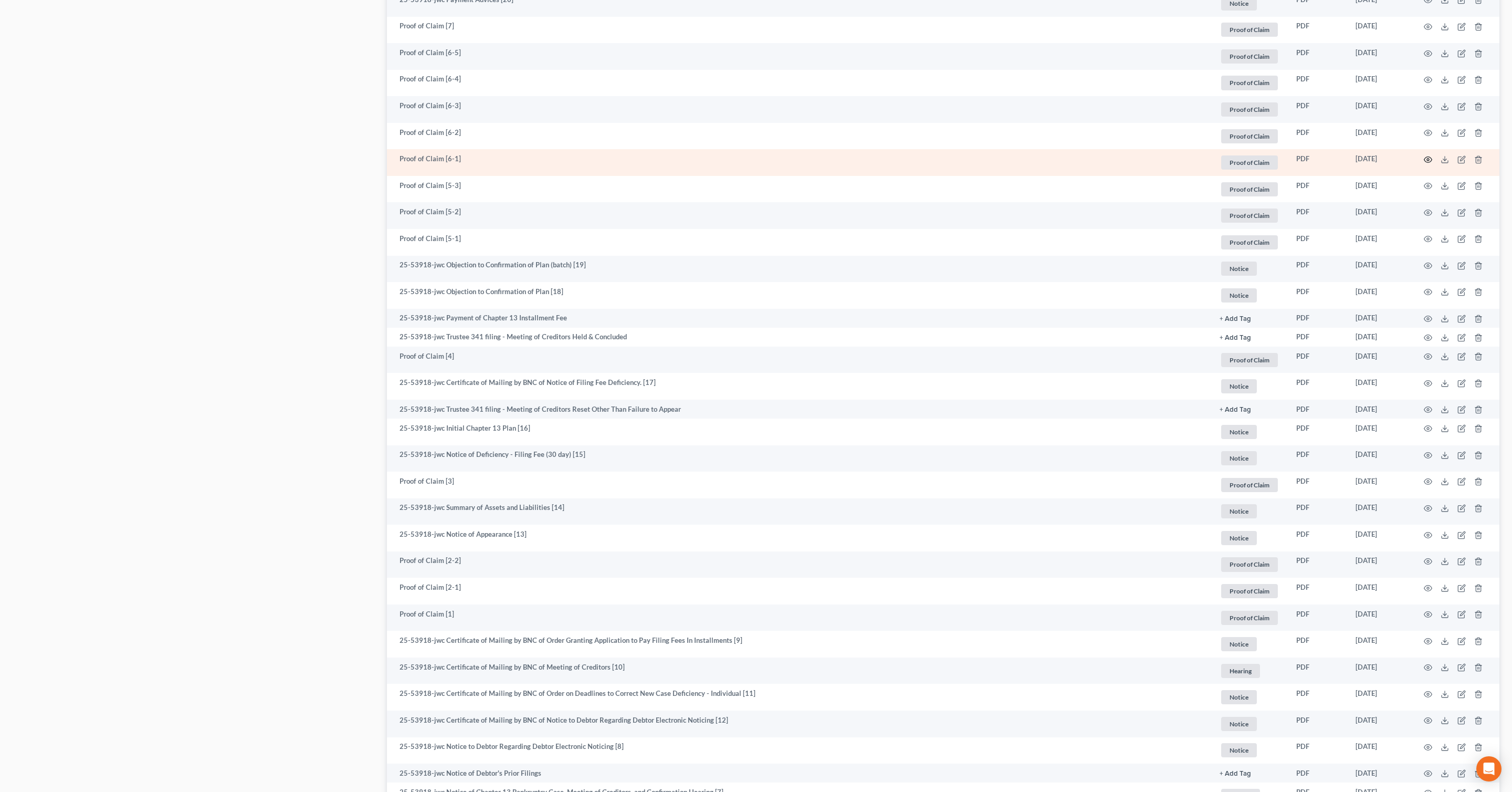
click at [1431, 157] on icon "button" at bounding box center [1428, 160] width 8 height 8
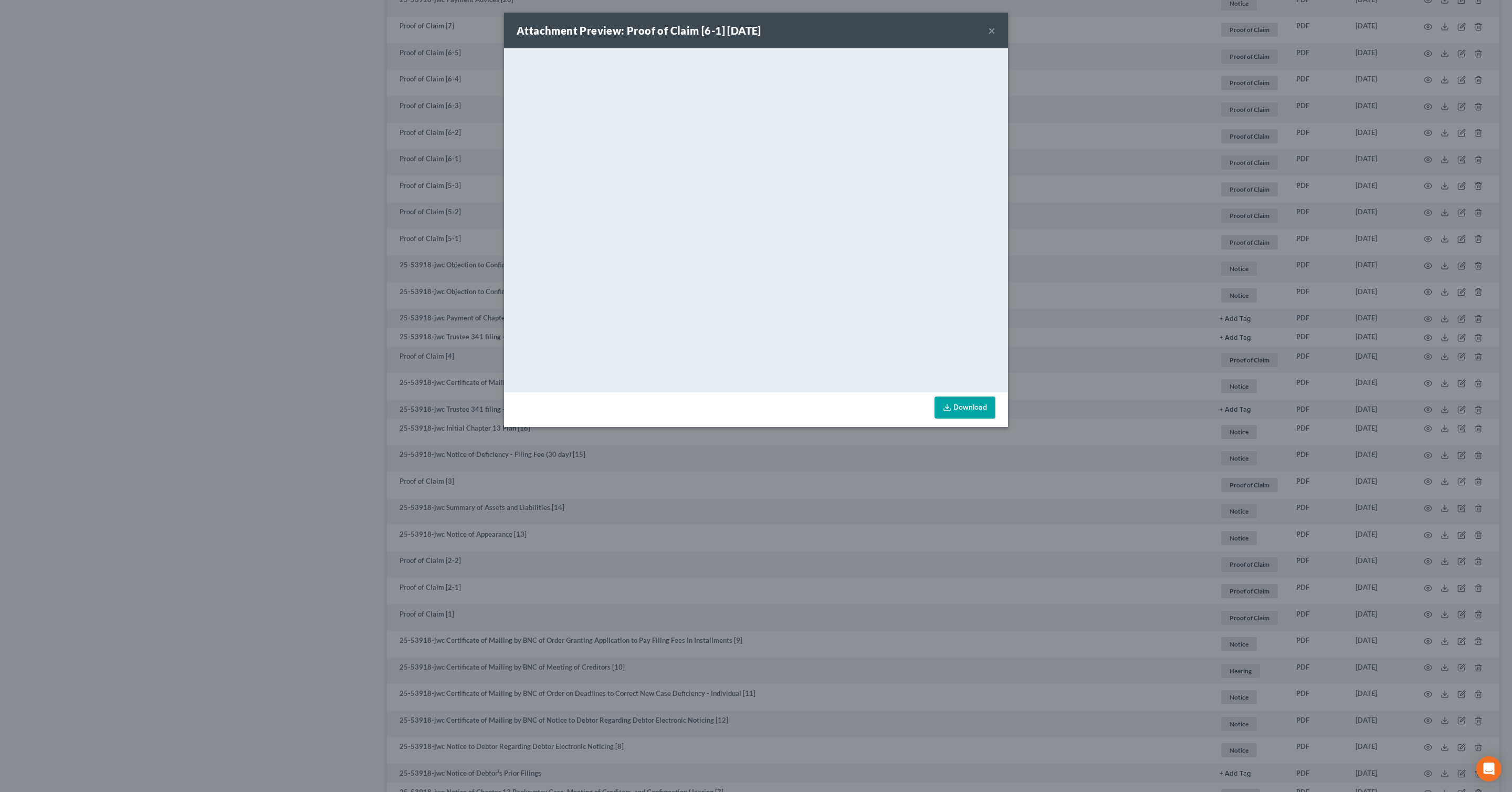
click at [988, 27] on button "×" at bounding box center [991, 30] width 8 height 12
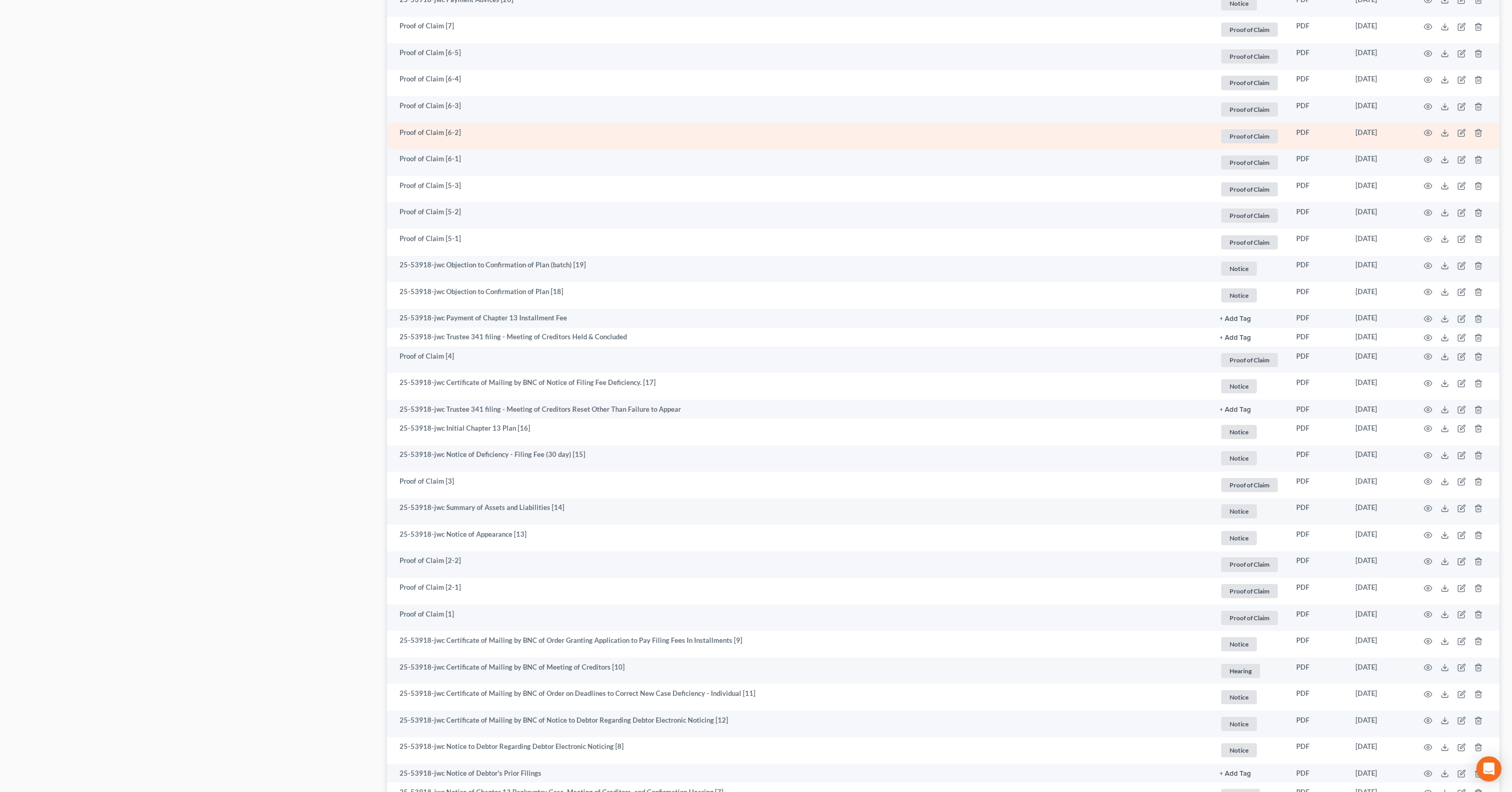
click at [1433, 133] on td at bounding box center [1455, 136] width 88 height 27
click at [1429, 134] on icon "button" at bounding box center [1428, 133] width 8 height 8
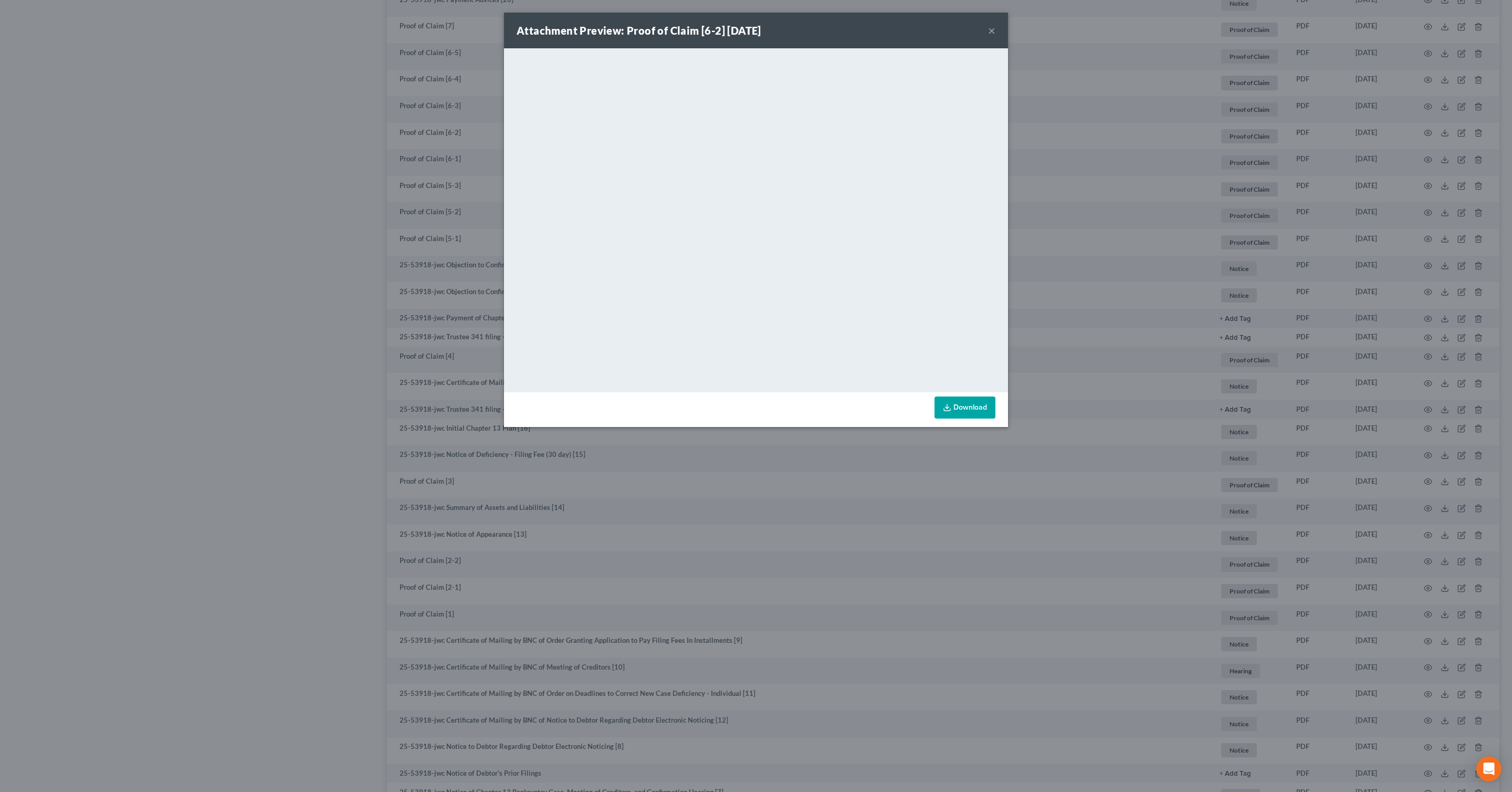
click at [993, 25] on button "×" at bounding box center [991, 30] width 8 height 12
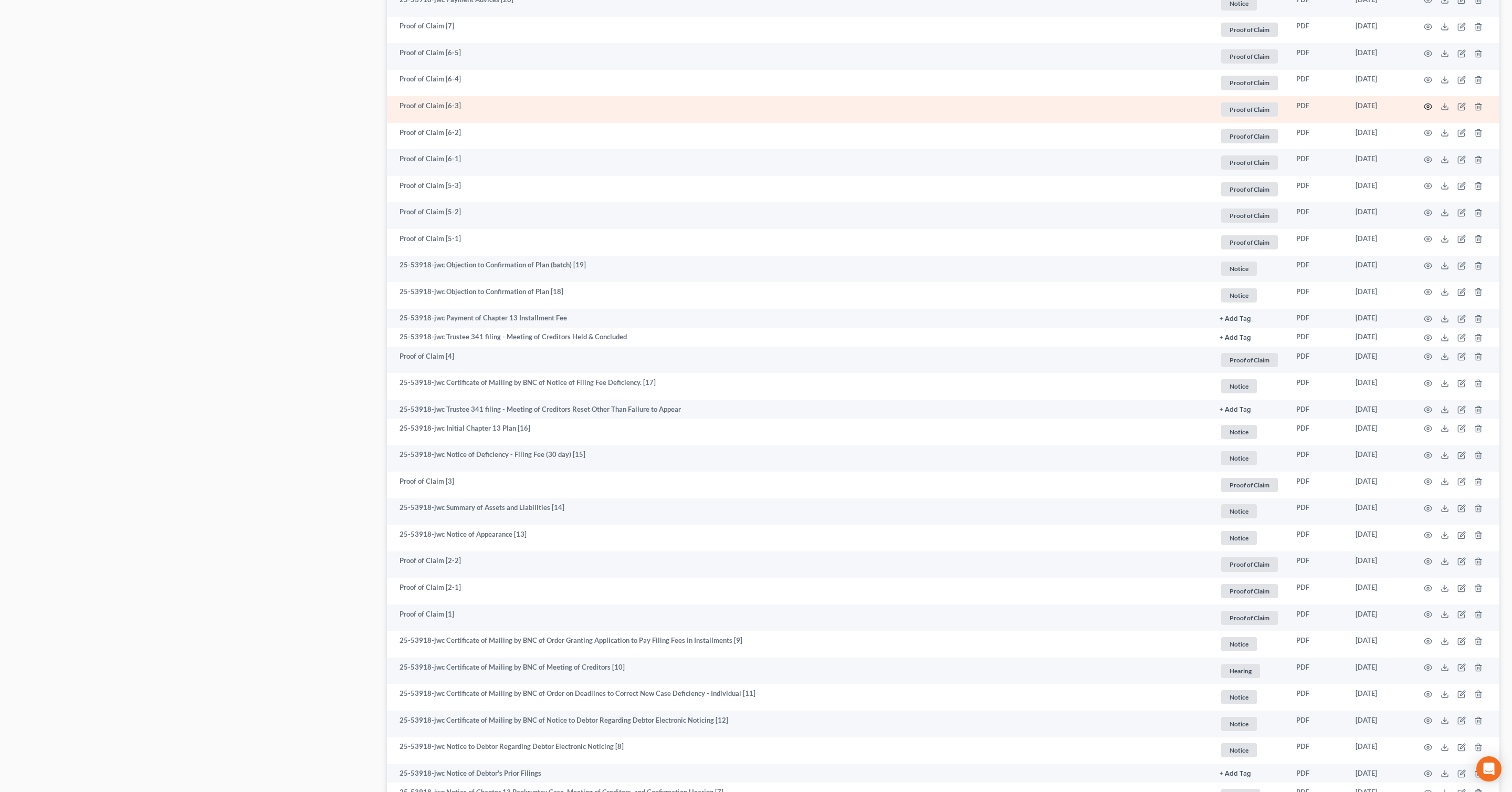
click at [1429, 106] on icon "button" at bounding box center [1428, 106] width 8 height 8
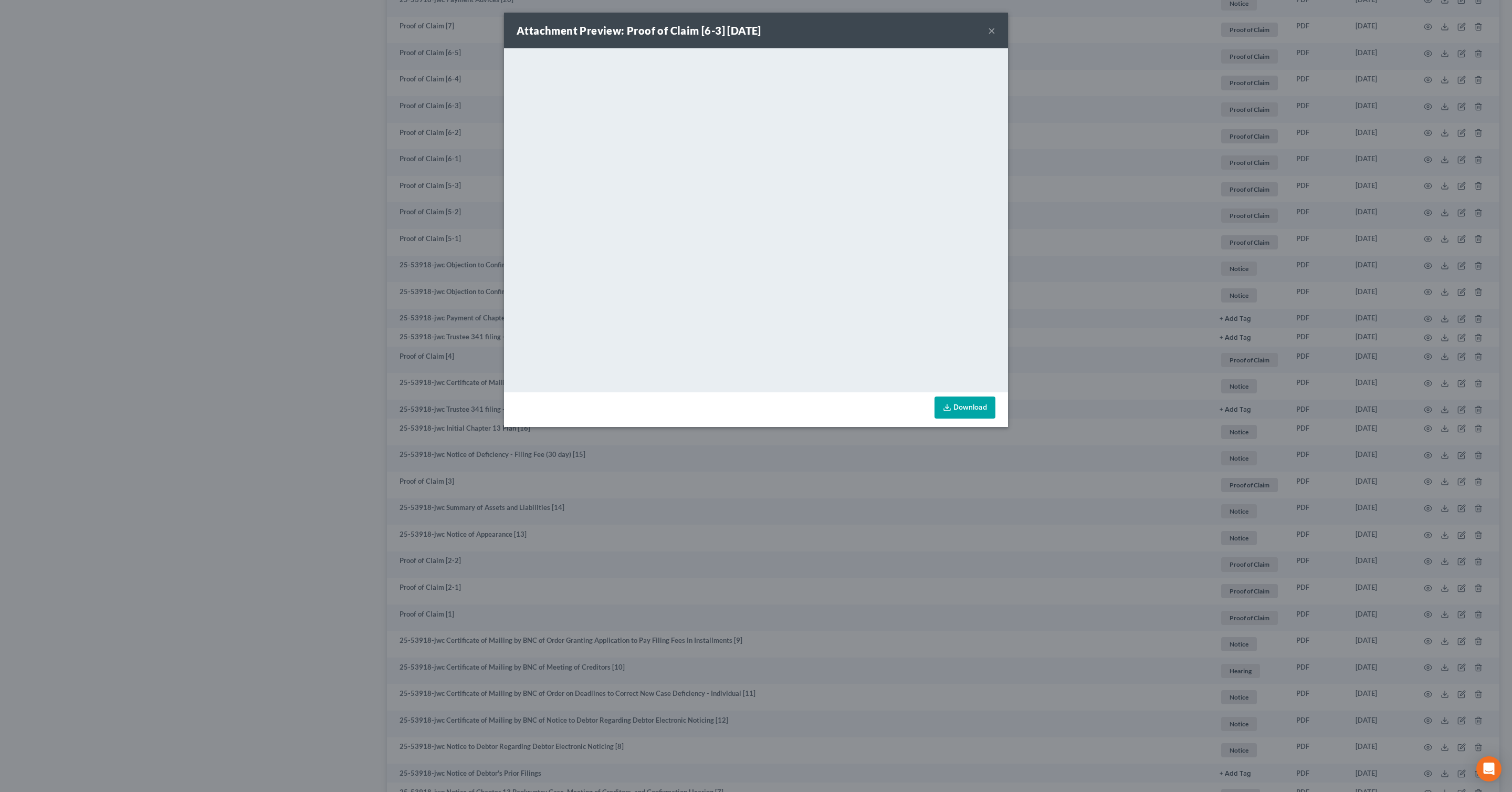
click at [992, 30] on button "×" at bounding box center [991, 30] width 8 height 12
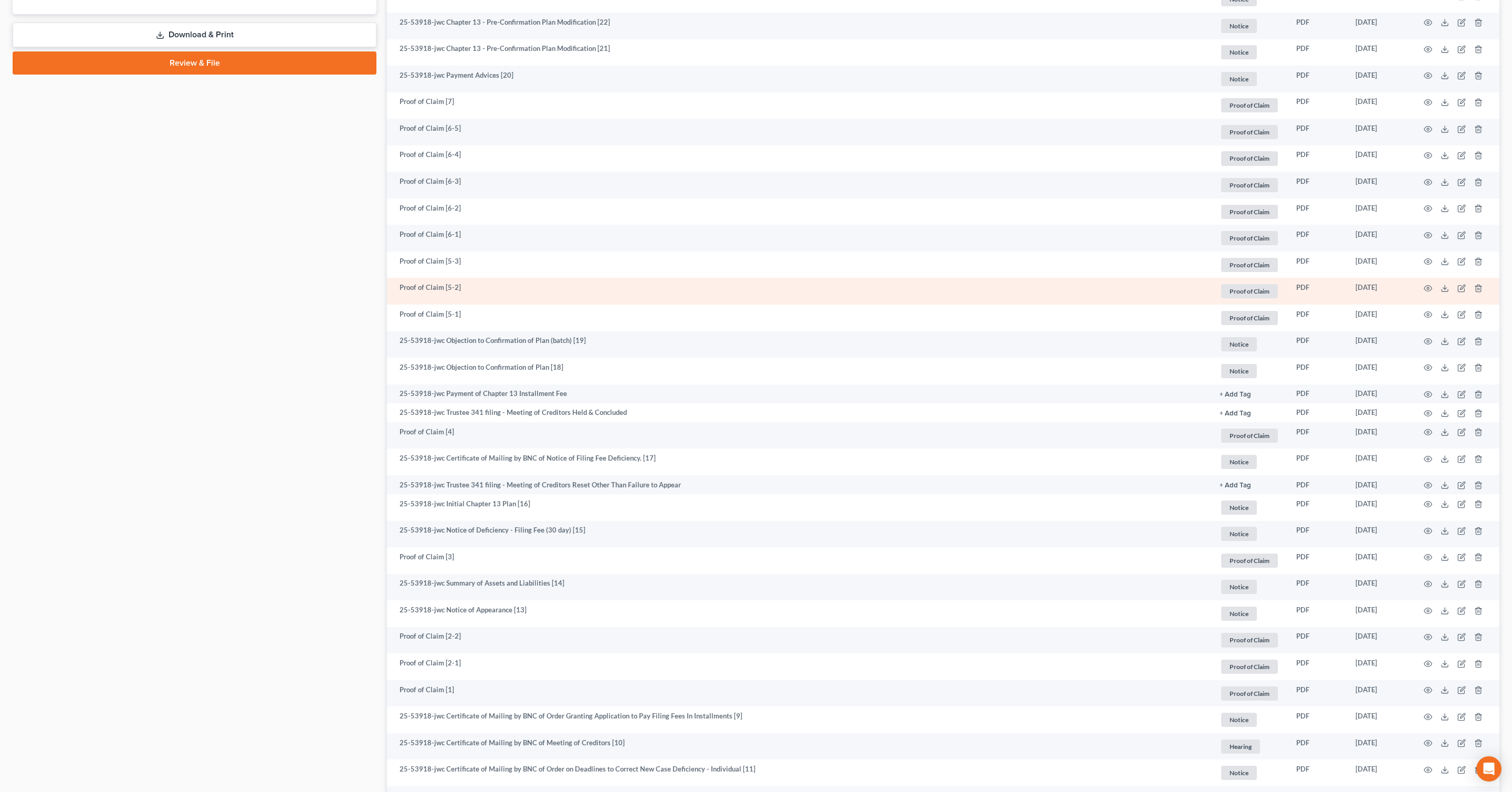
scroll to position [550, 0]
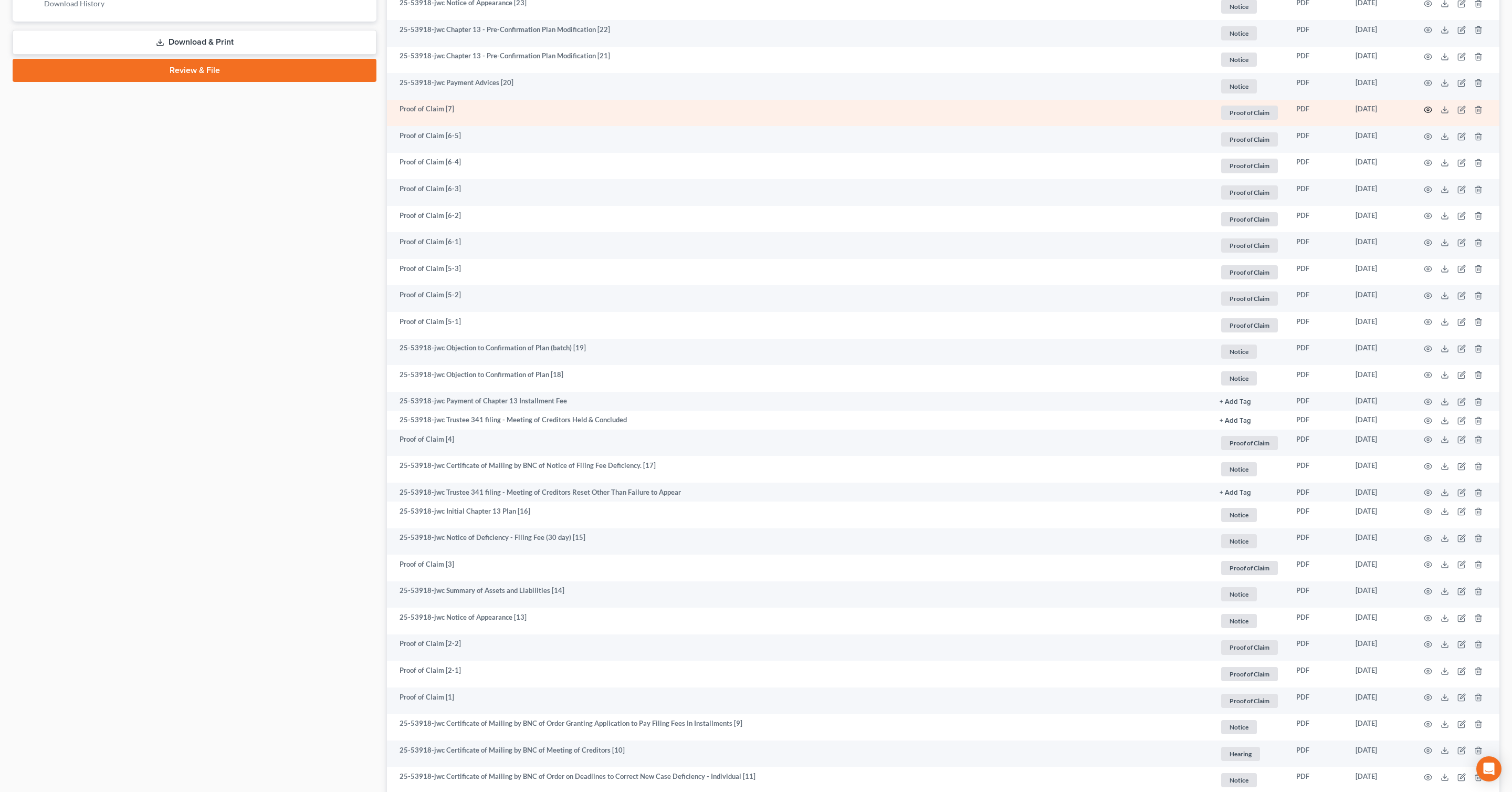
click at [1430, 110] on icon "button" at bounding box center [1428, 110] width 8 height 8
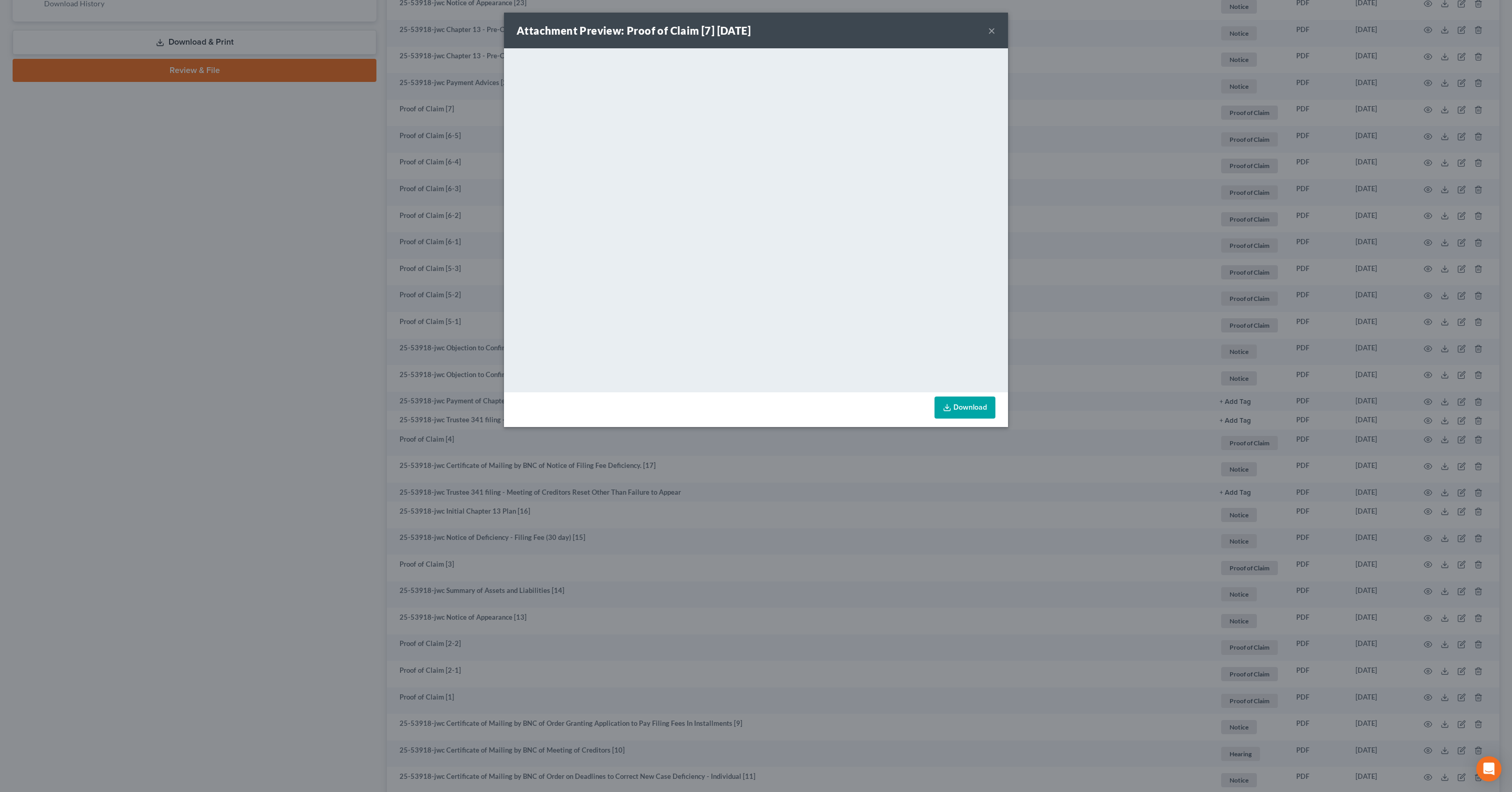
click at [994, 25] on button "×" at bounding box center [991, 30] width 8 height 12
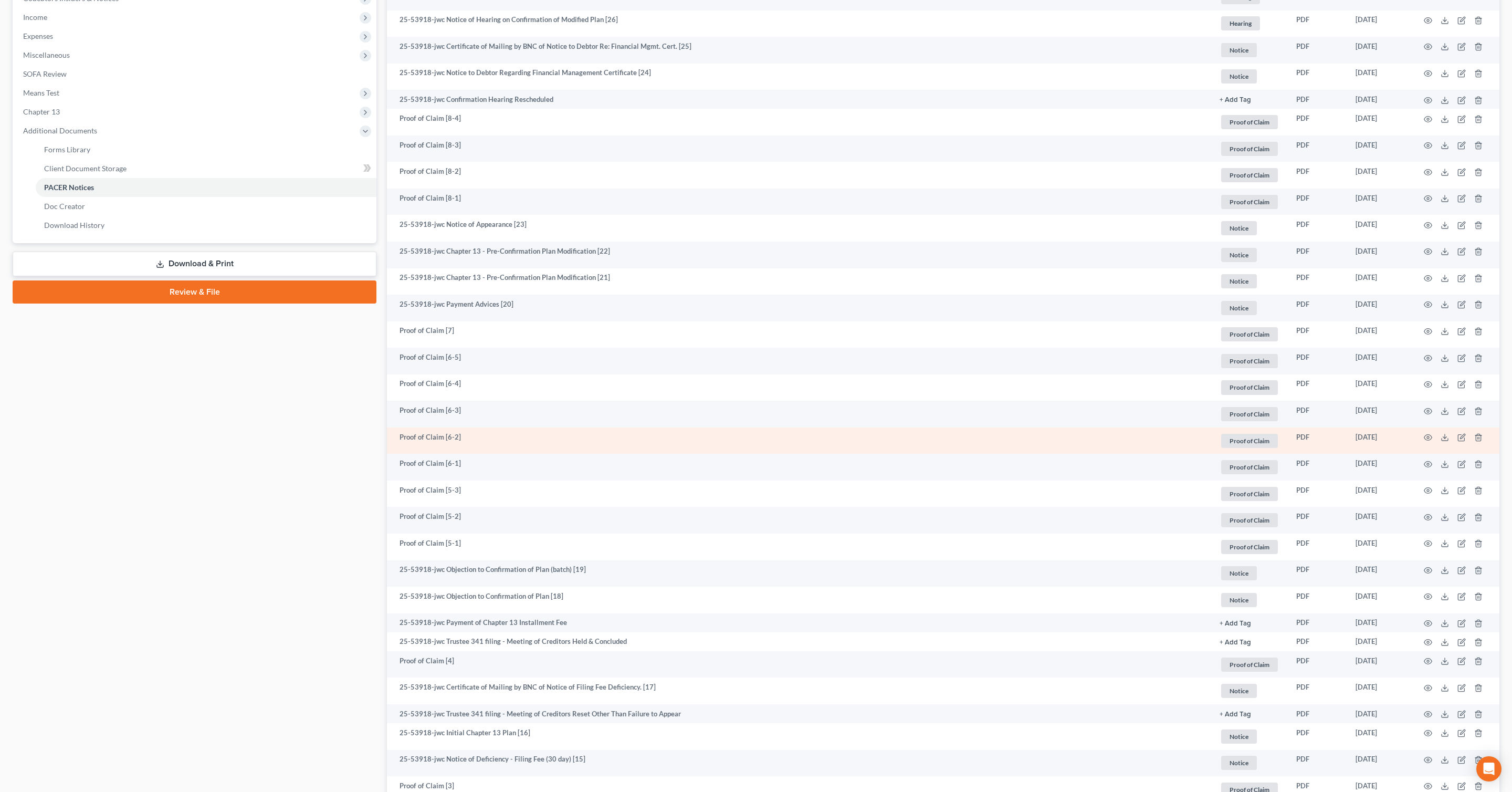
scroll to position [294, 0]
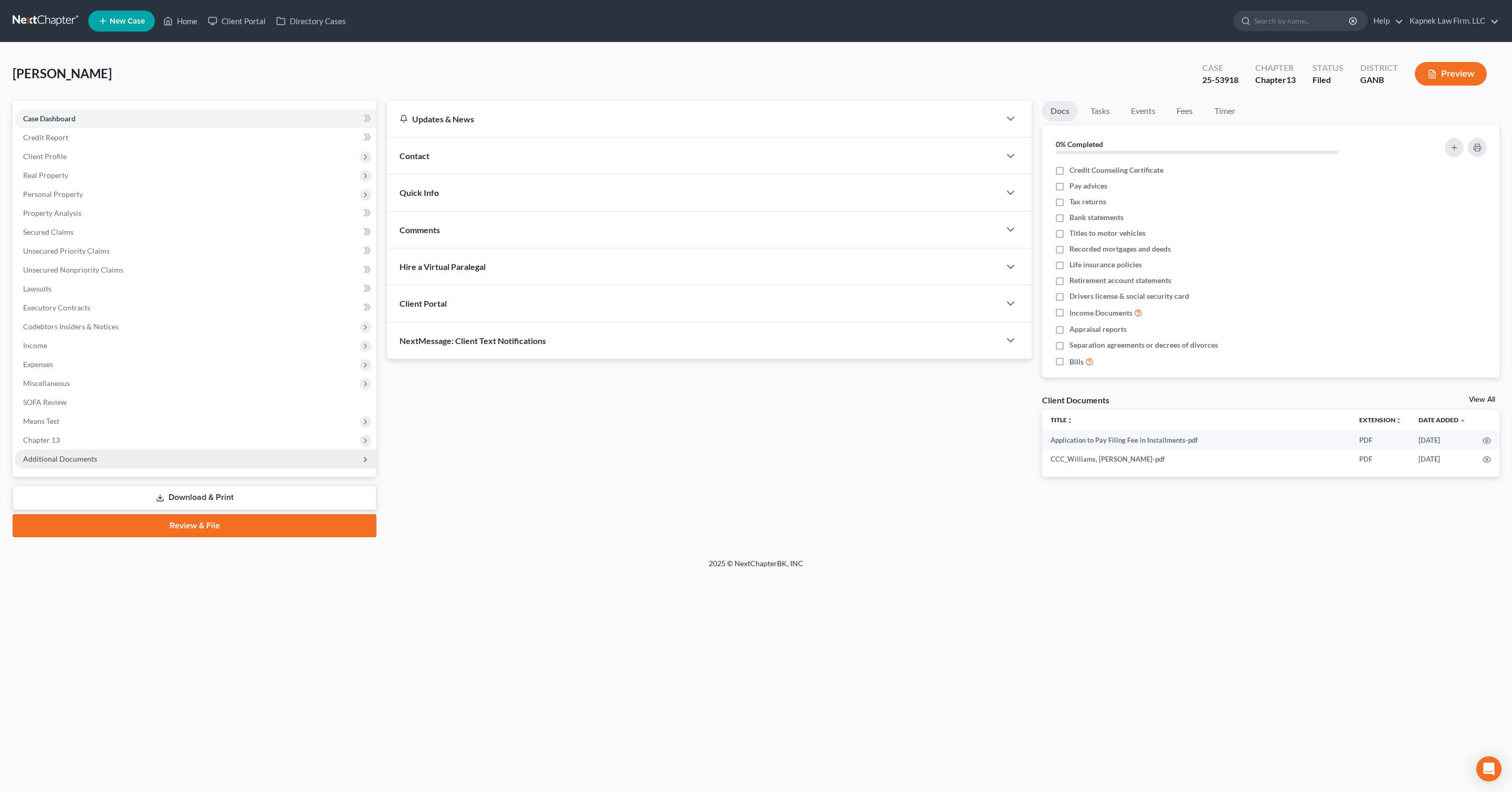
click at [100, 460] on span "Additional Documents" at bounding box center [195, 459] width 362 height 19
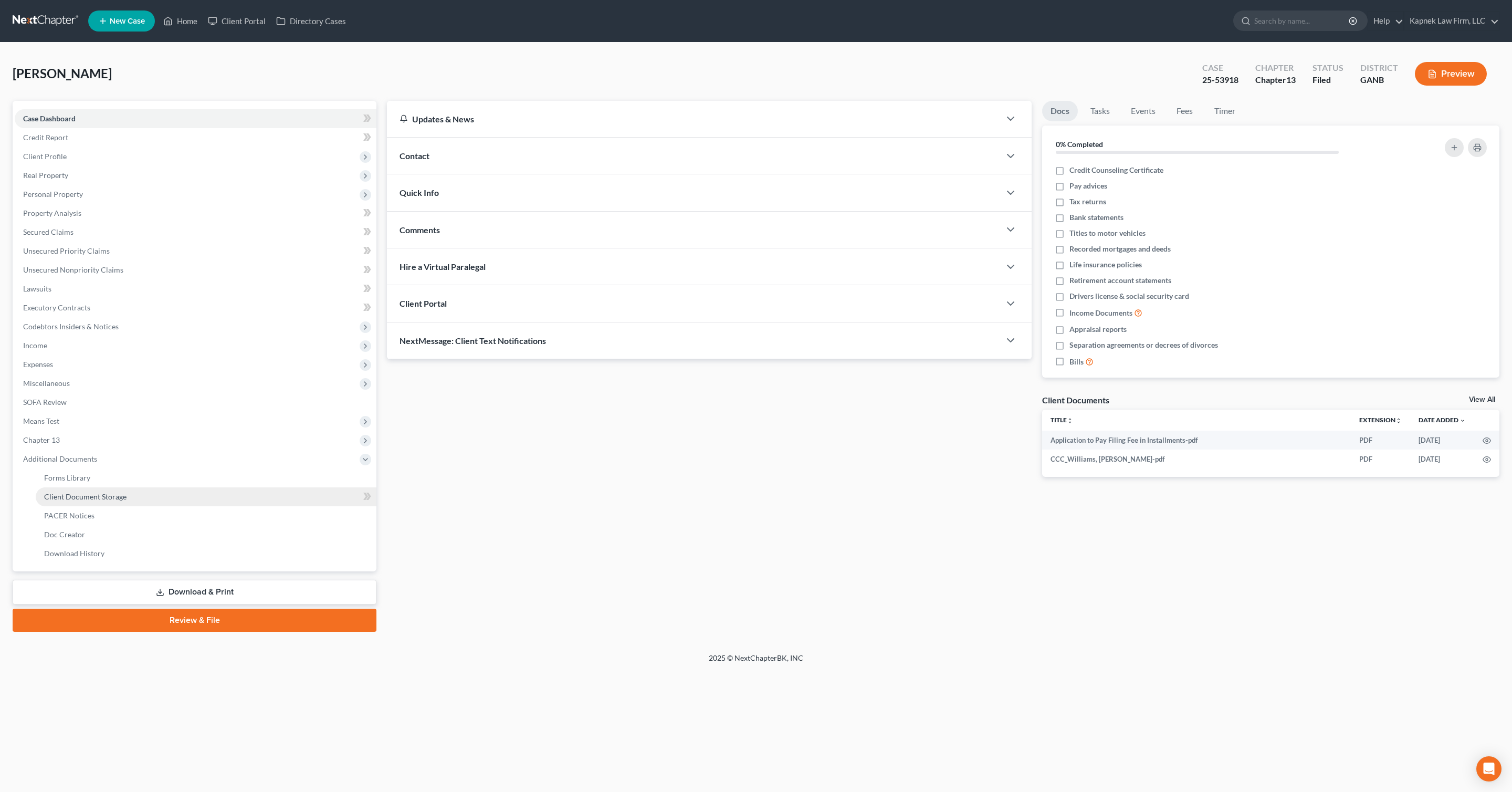
click at [114, 500] on span "Client Document Storage" at bounding box center [85, 496] width 82 height 9
select select "5"
select select "1"
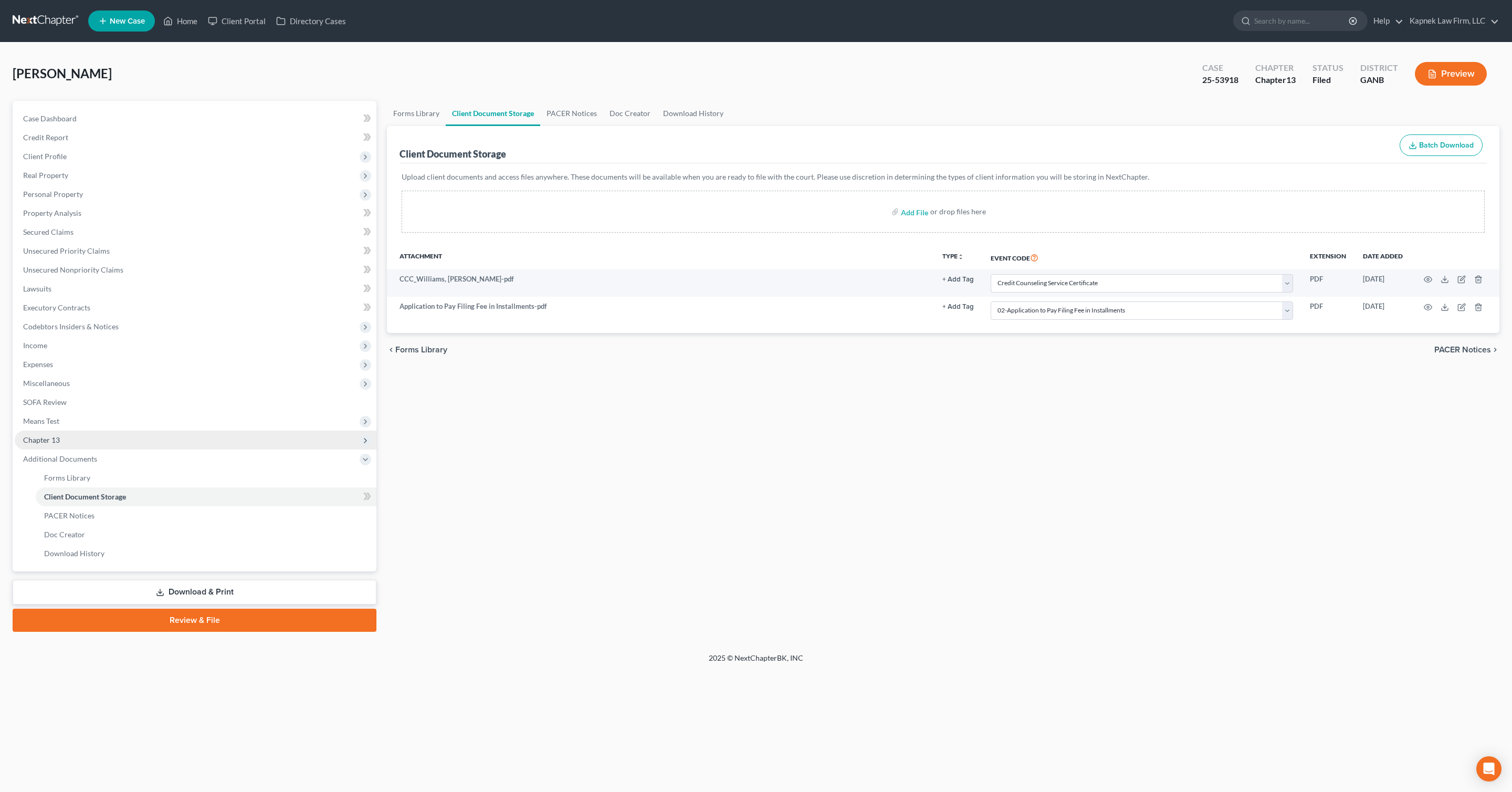
click at [198, 433] on span "Chapter 13" at bounding box center [195, 440] width 362 height 19
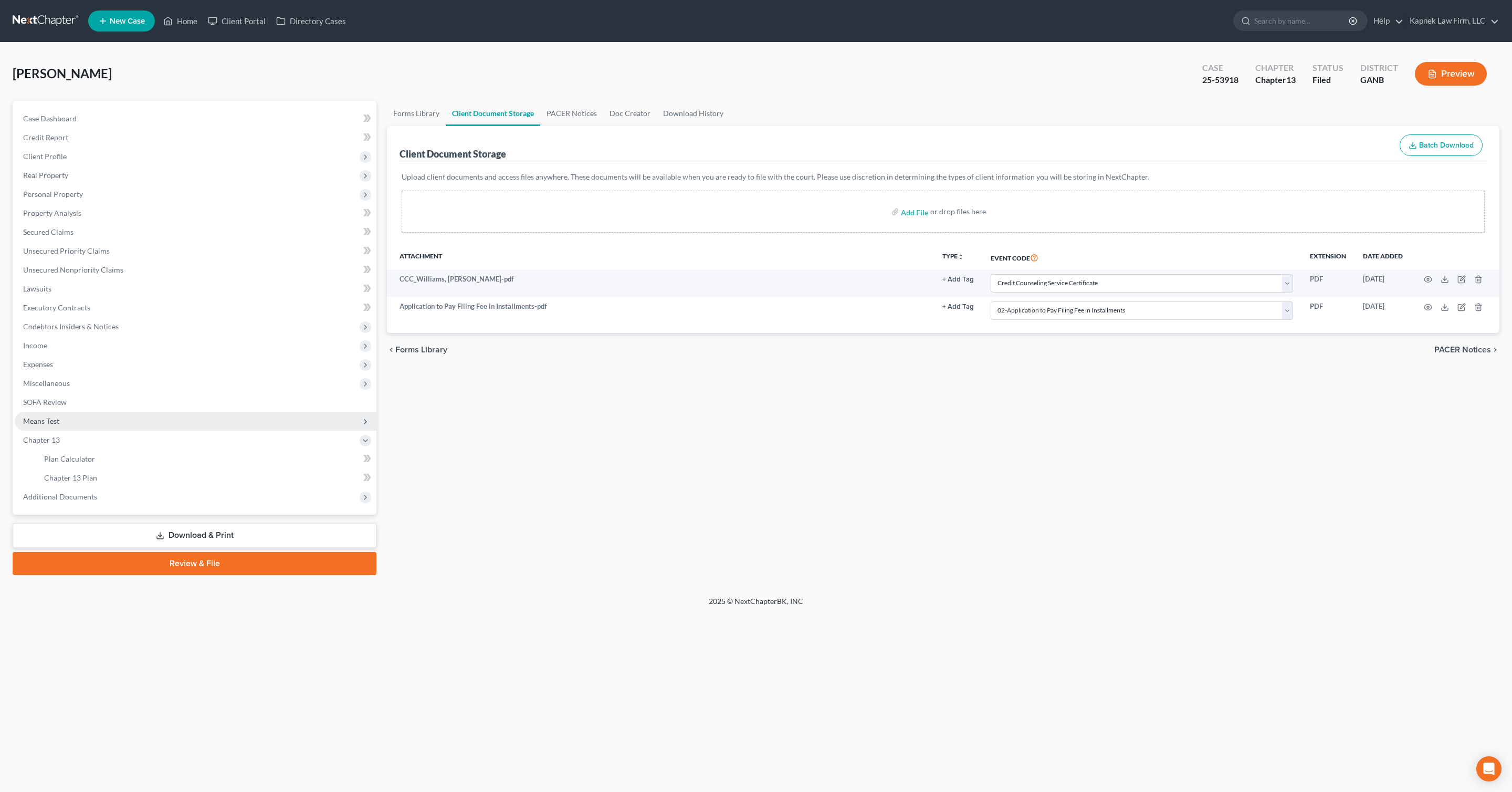
click at [185, 414] on span "Means Test" at bounding box center [195, 421] width 362 height 19
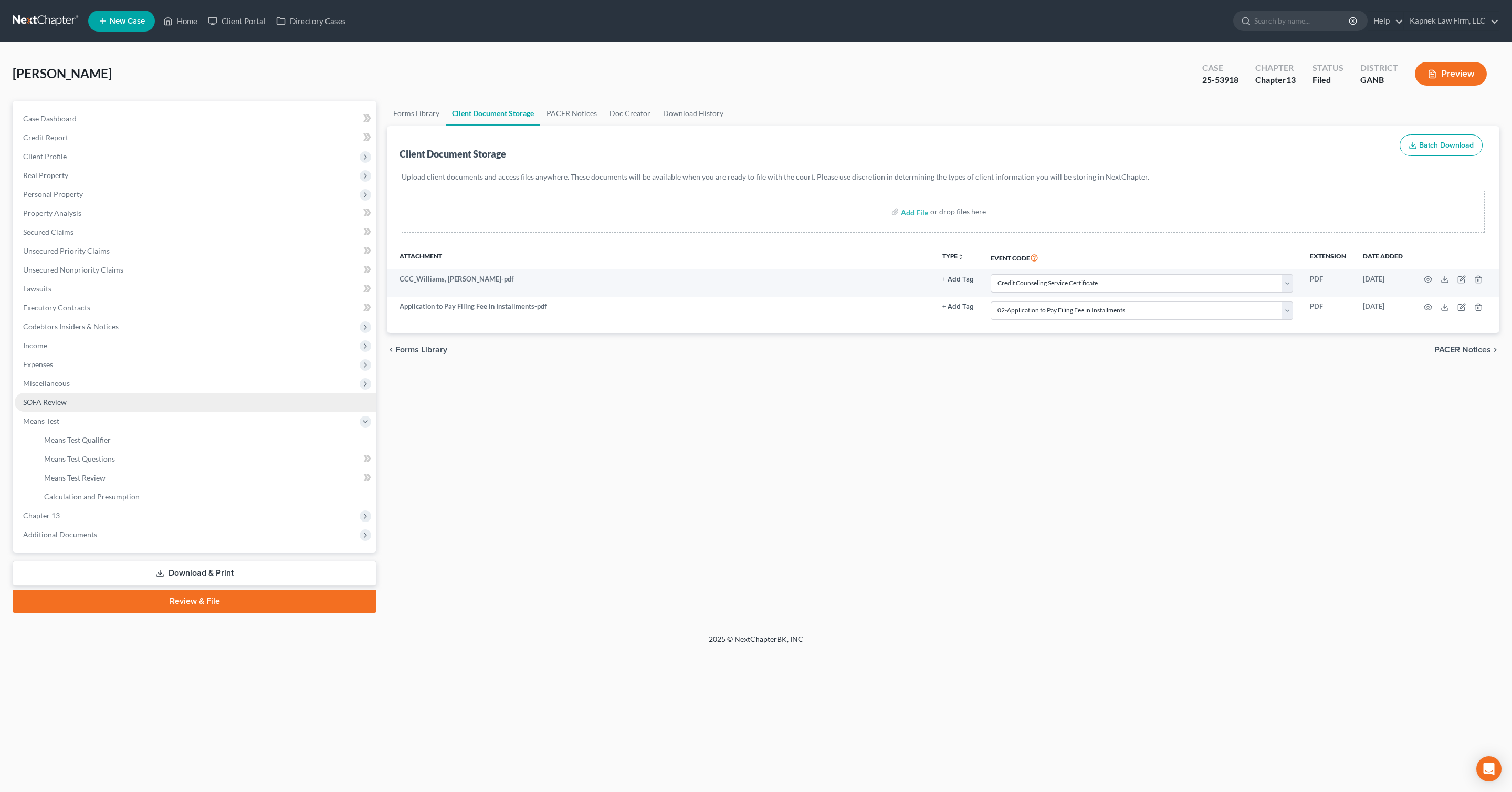
click at [174, 395] on link "SOFA Review" at bounding box center [195, 402] width 362 height 19
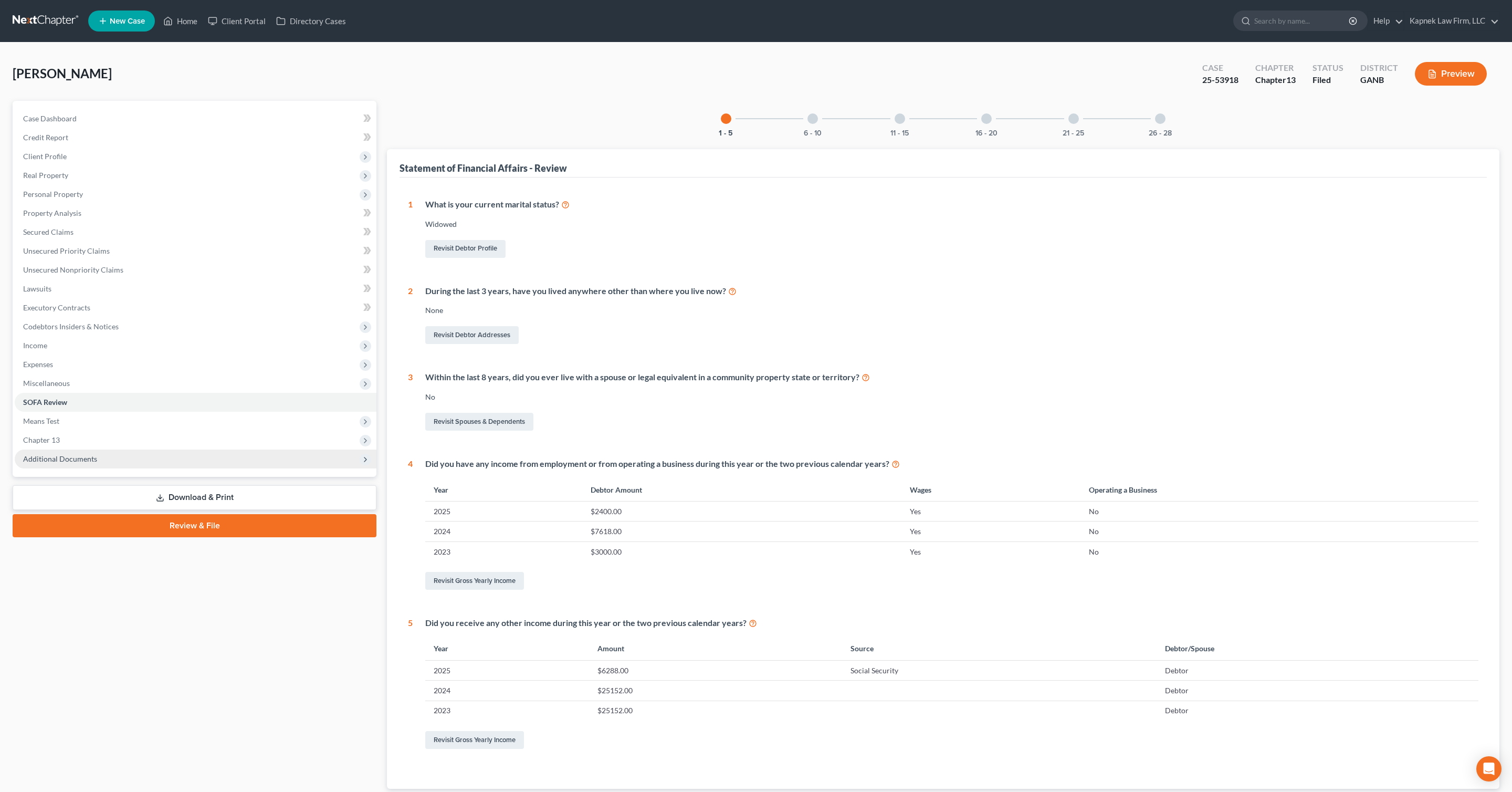
click at [157, 460] on span "Additional Documents" at bounding box center [195, 459] width 362 height 19
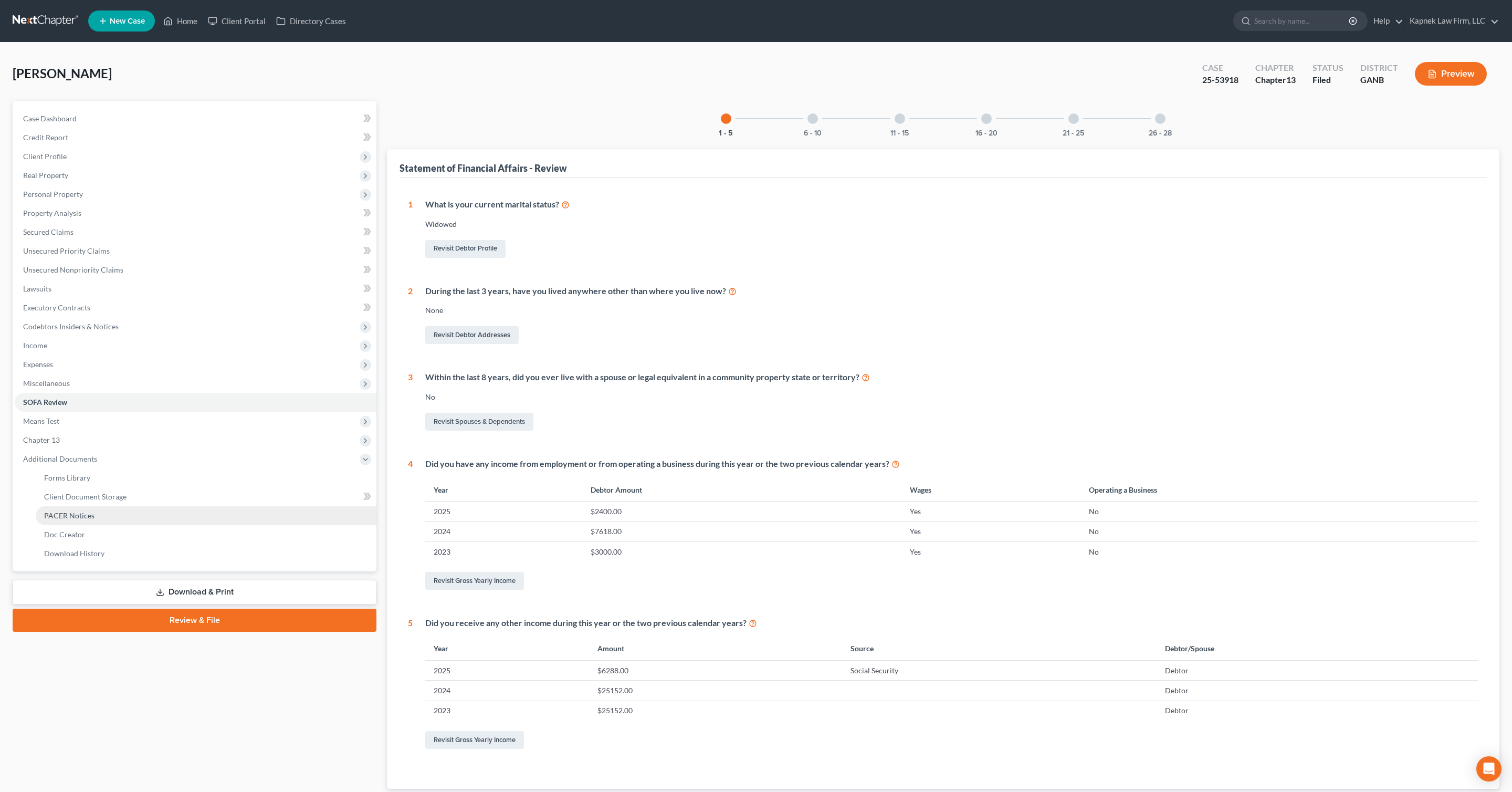
click at [148, 510] on link "PACER Notices" at bounding box center [206, 515] width 340 height 19
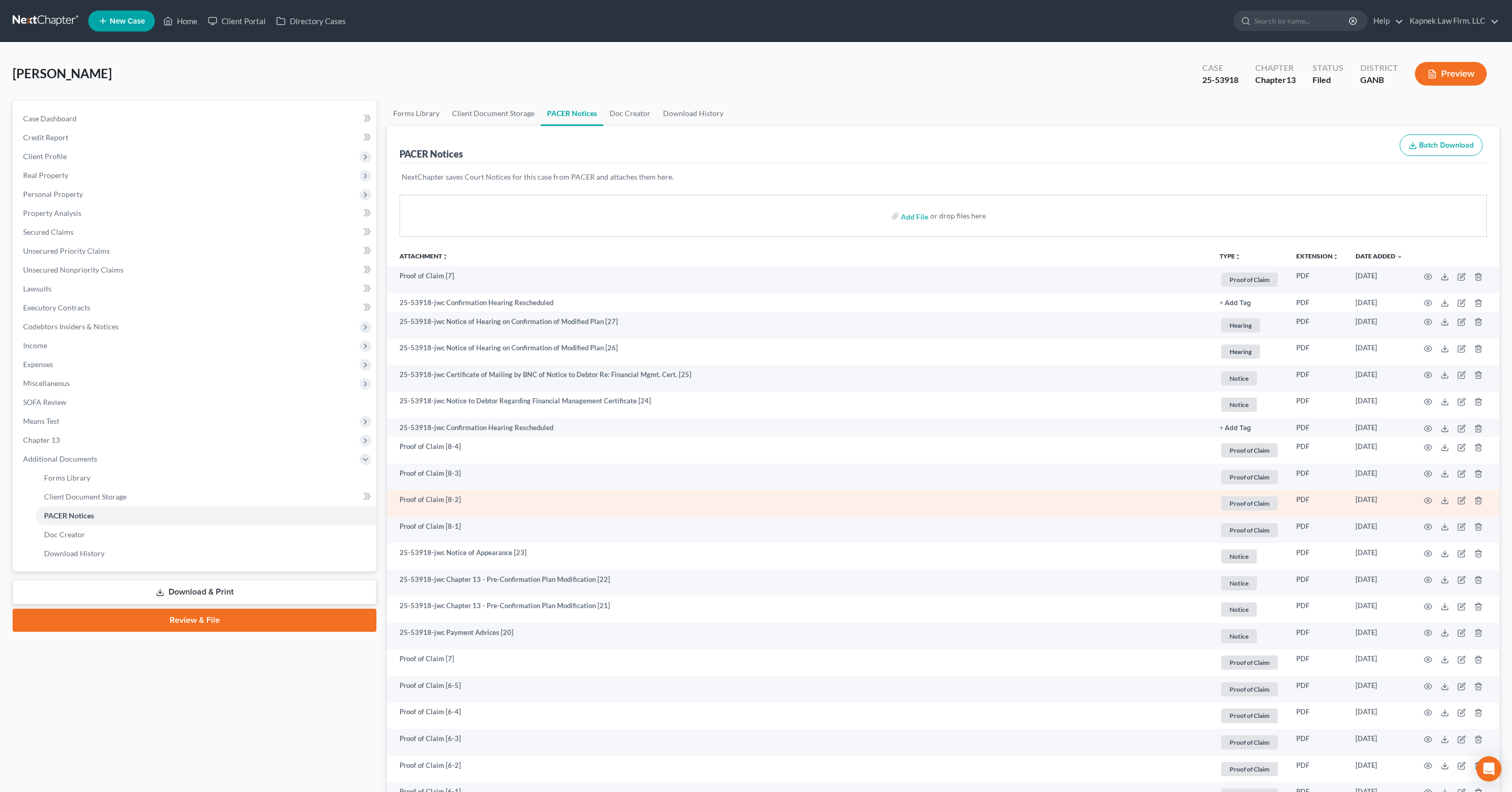
scroll to position [2, 0]
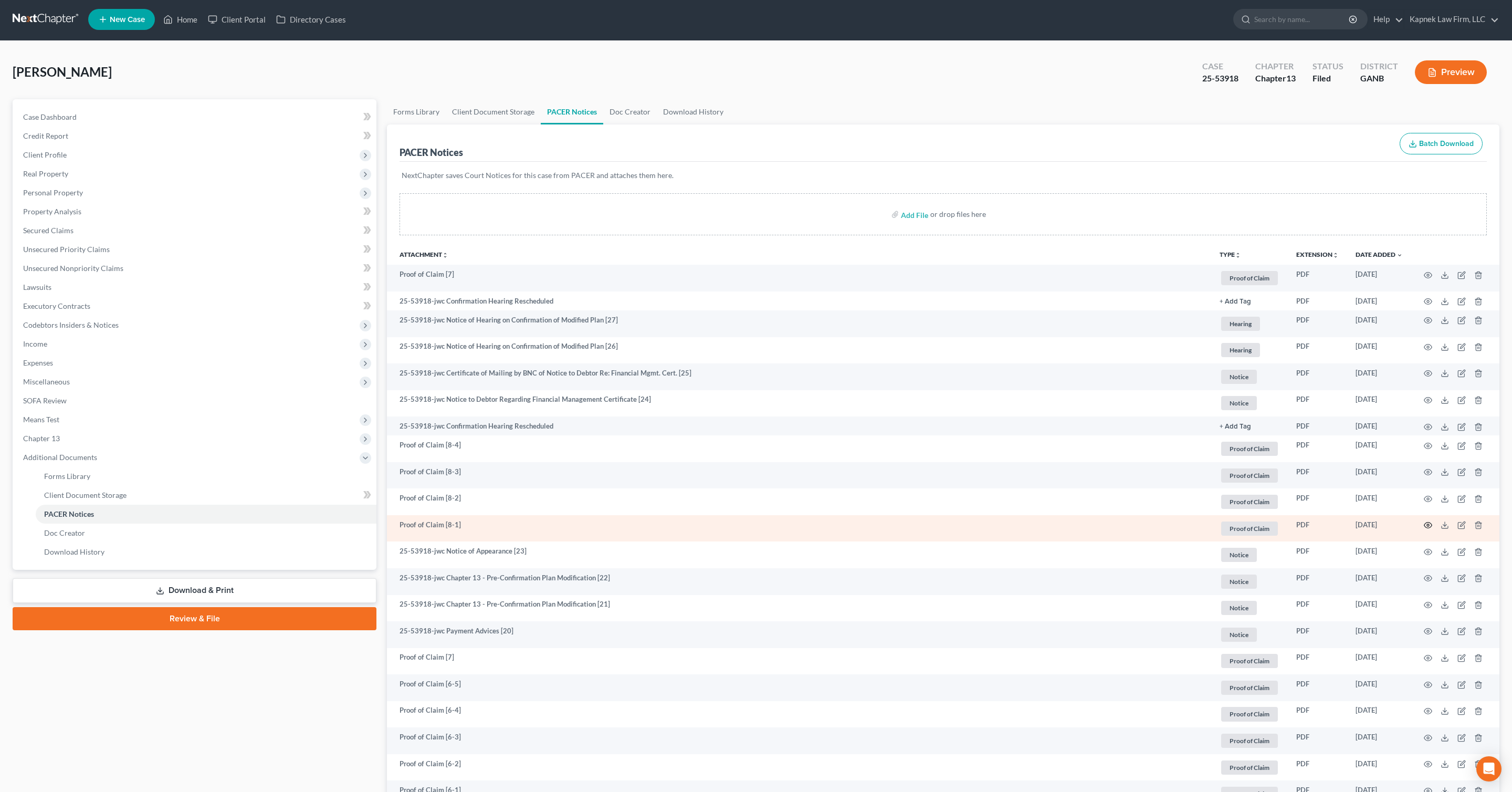
click at [1427, 523] on icon "button" at bounding box center [1428, 525] width 8 height 8
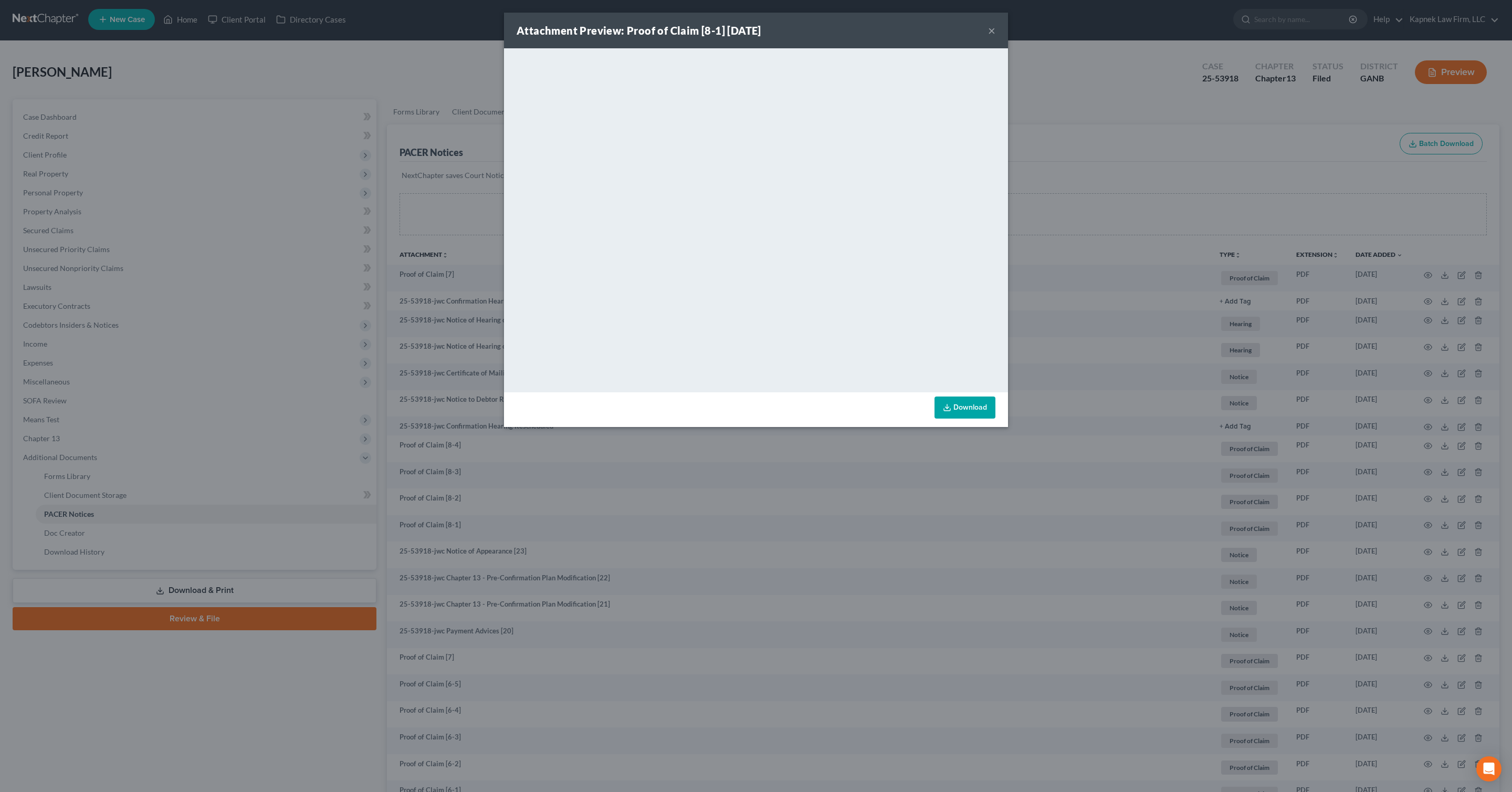
click at [994, 32] on button "×" at bounding box center [991, 30] width 8 height 12
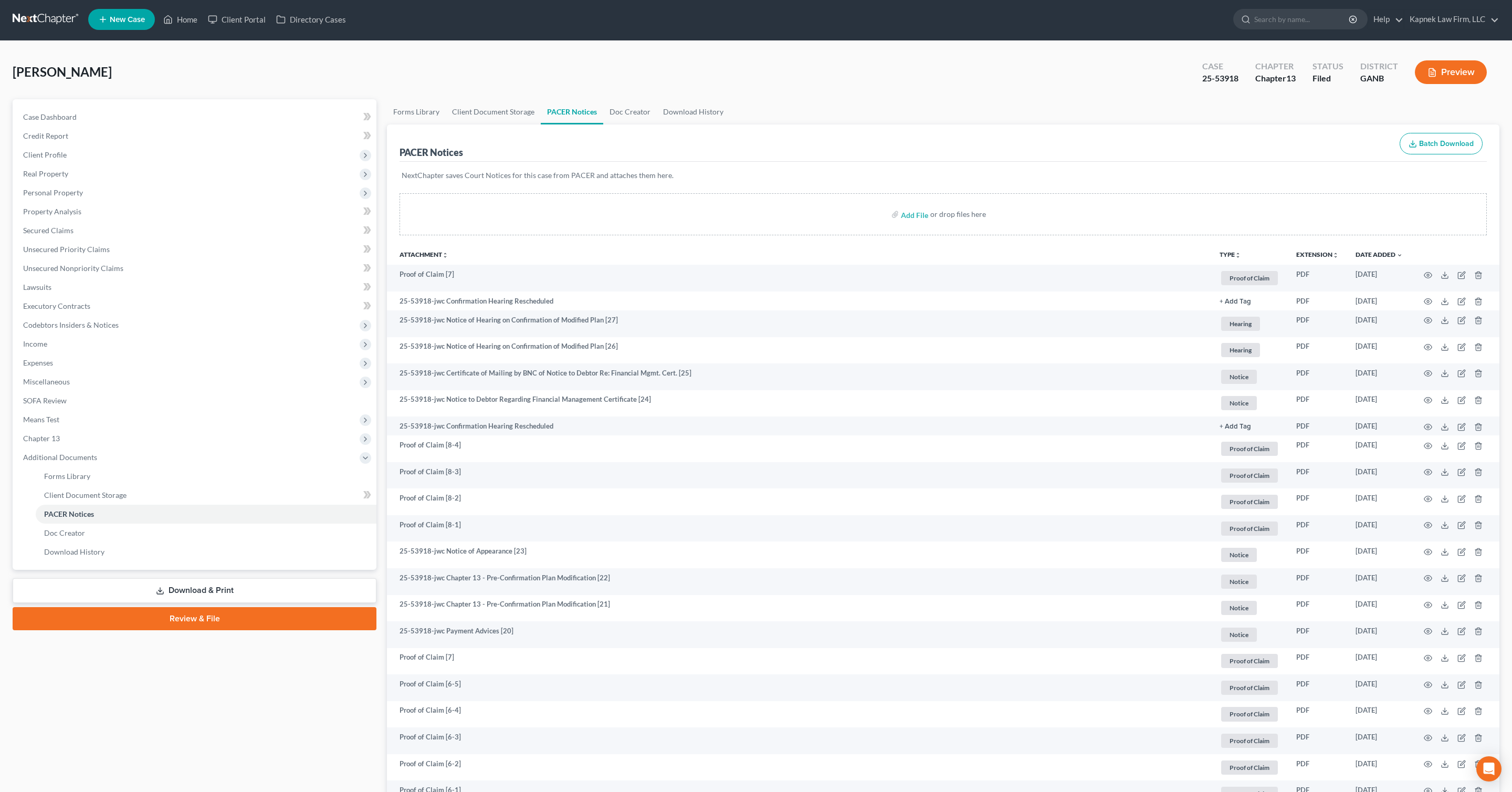
click at [1020, 174] on p "NextChapter saves Court Notices for this case from PACER and attaches them here." at bounding box center [943, 176] width 1083 height 11
